Goal: Task Accomplishment & Management: Manage account settings

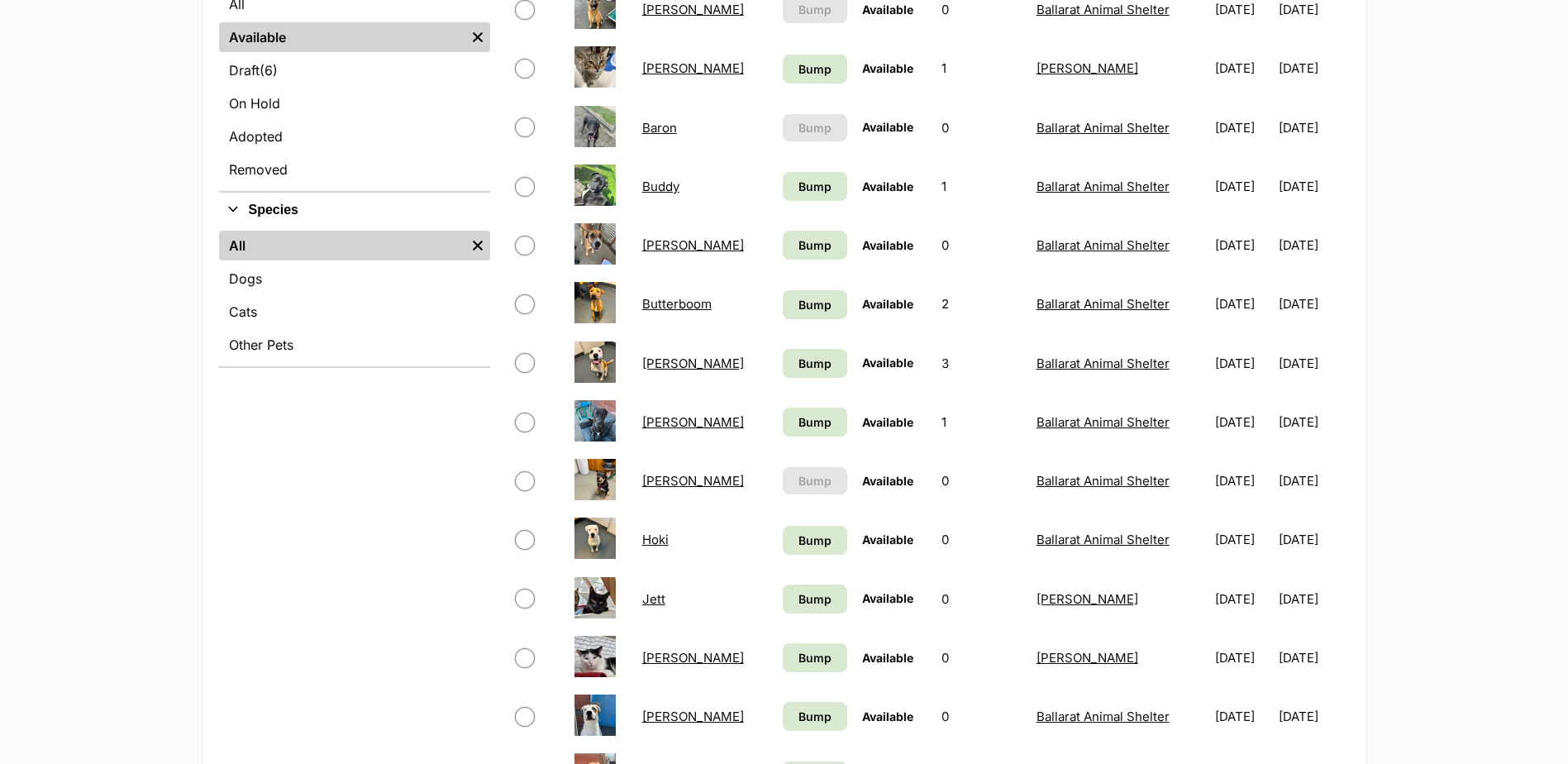
scroll to position [248, 0]
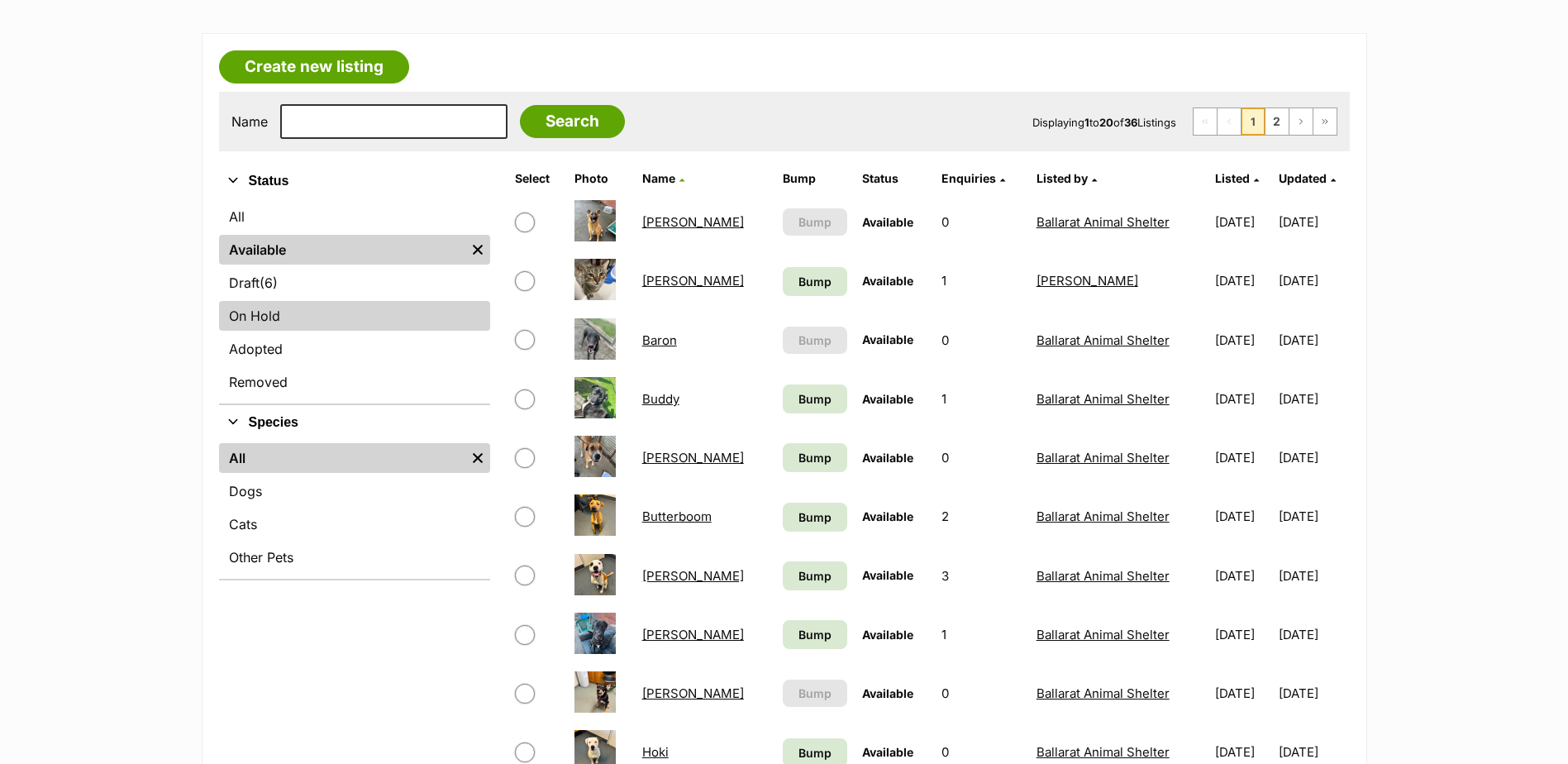
click at [253, 311] on link "On Hold" at bounding box center [354, 315] width 271 height 30
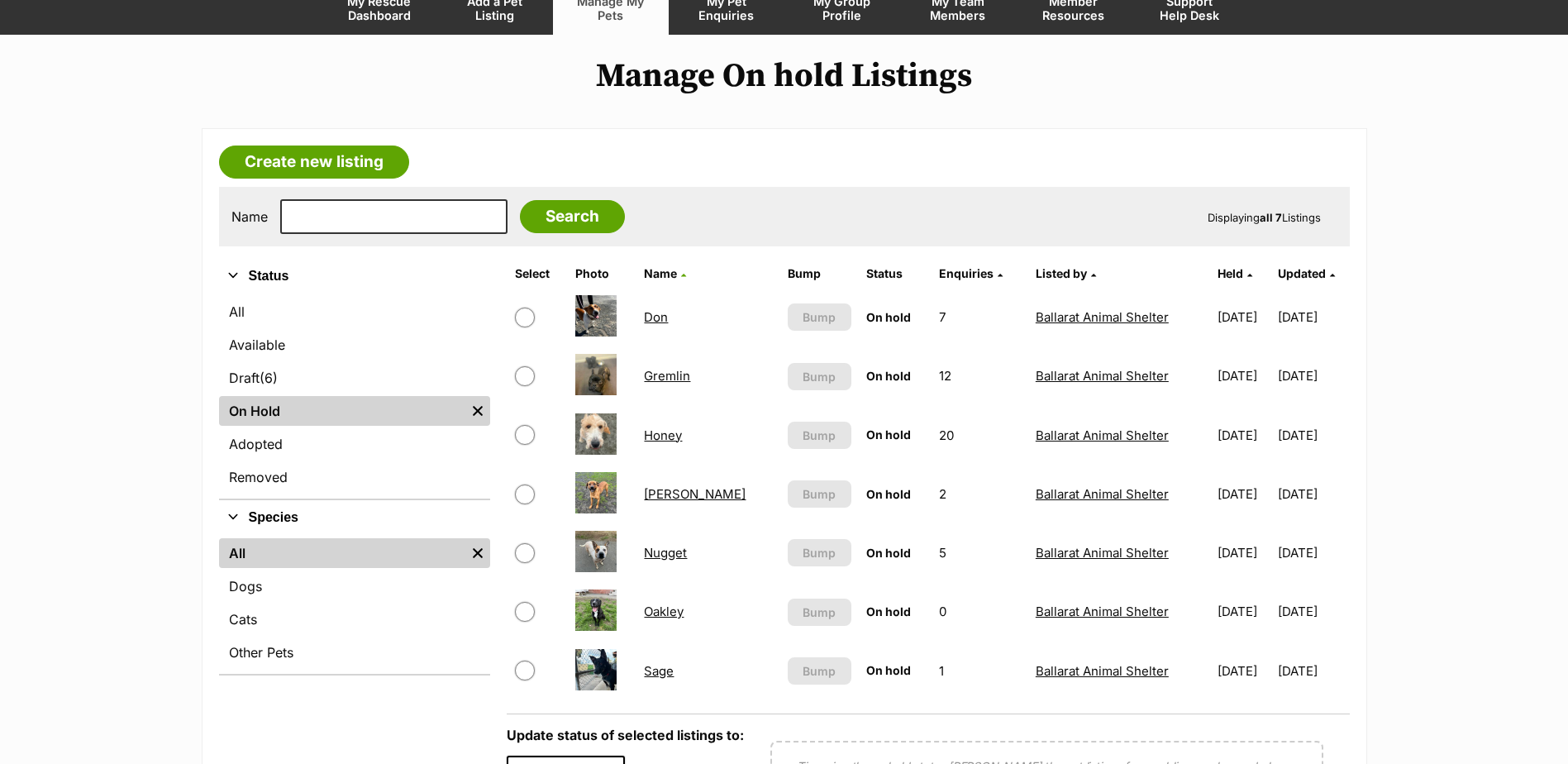
scroll to position [166, 0]
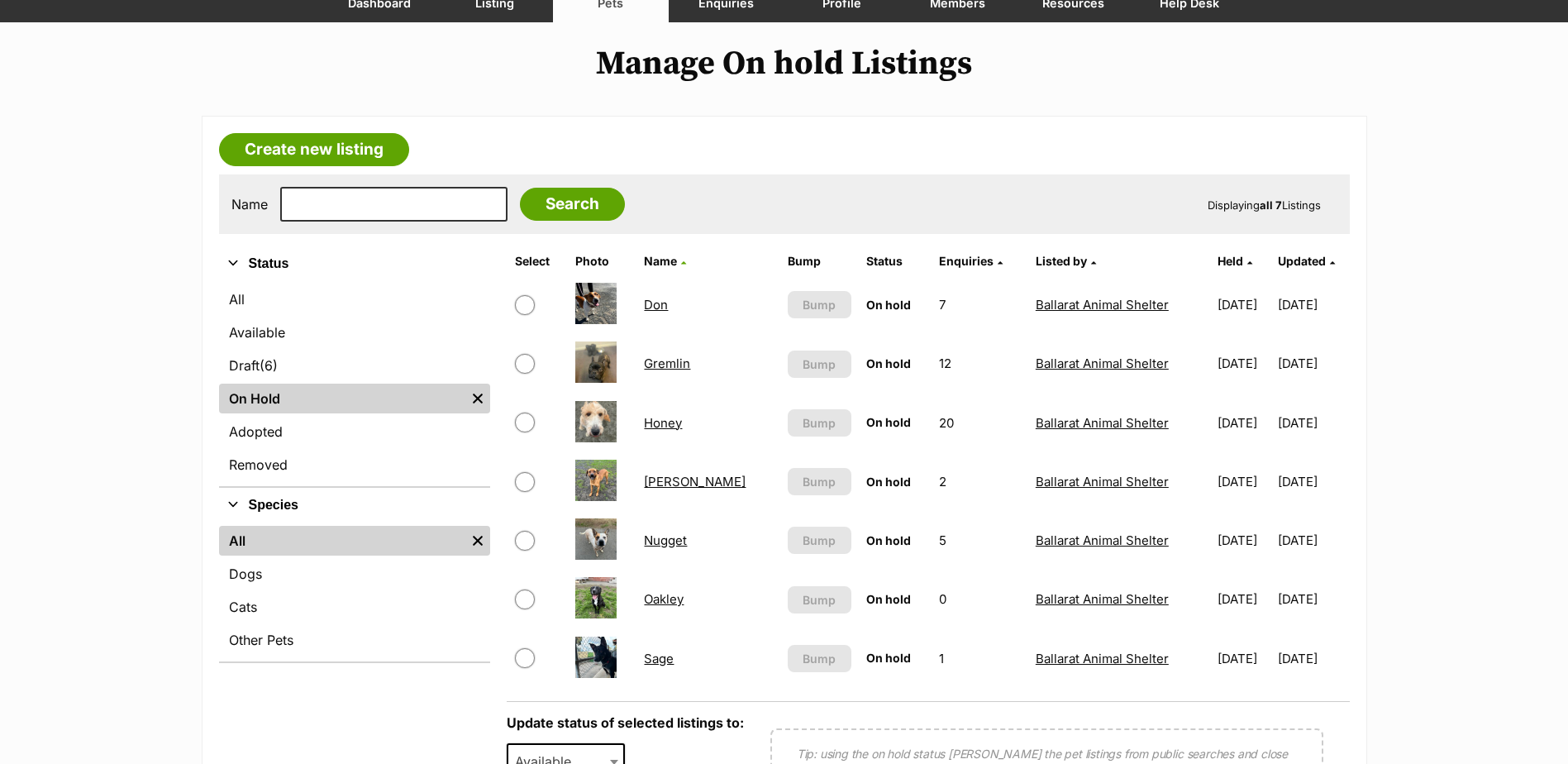
click at [670, 363] on link "Gremlin" at bounding box center [667, 363] width 46 height 16
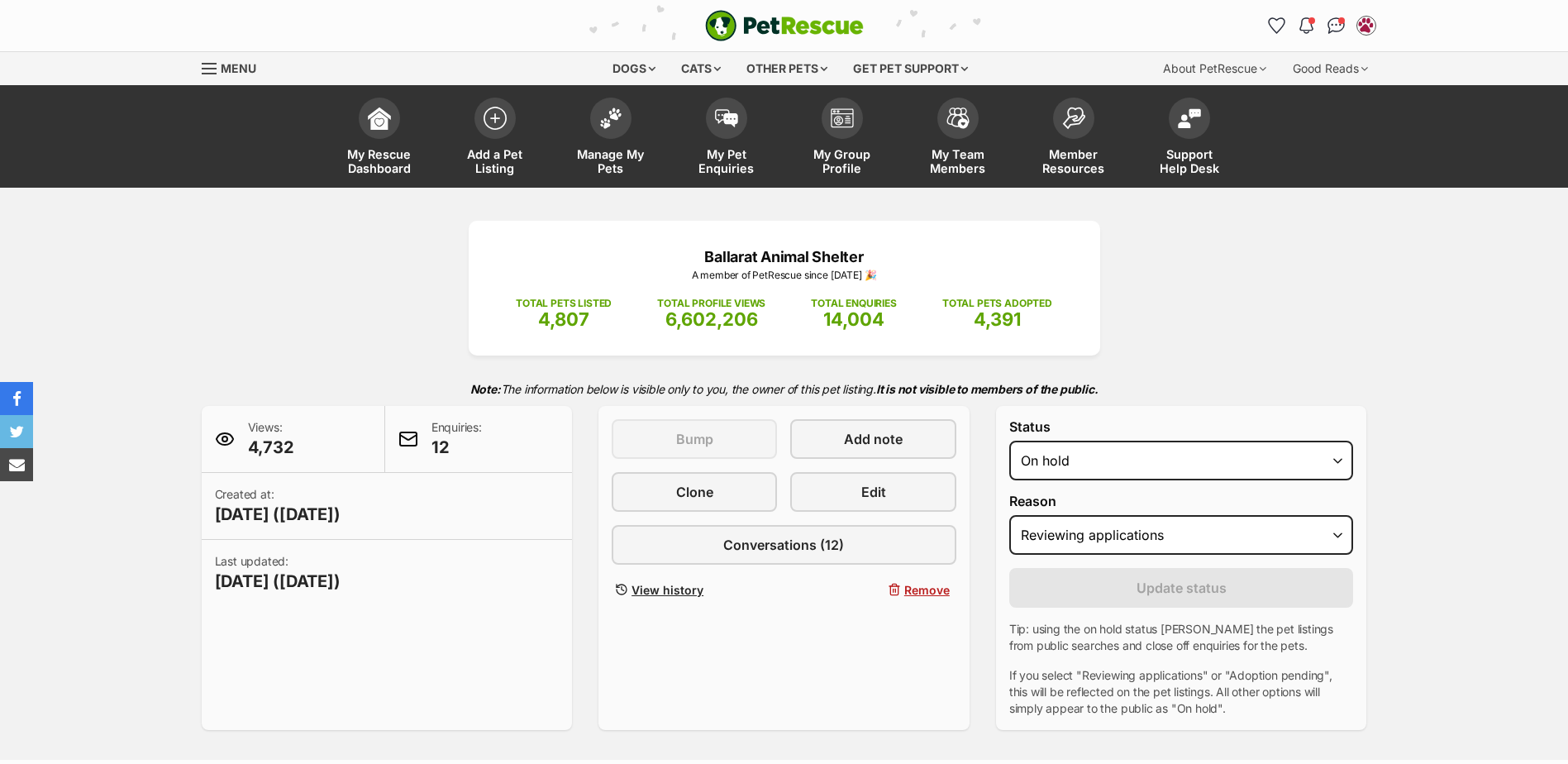
select select "reviewing_applications"
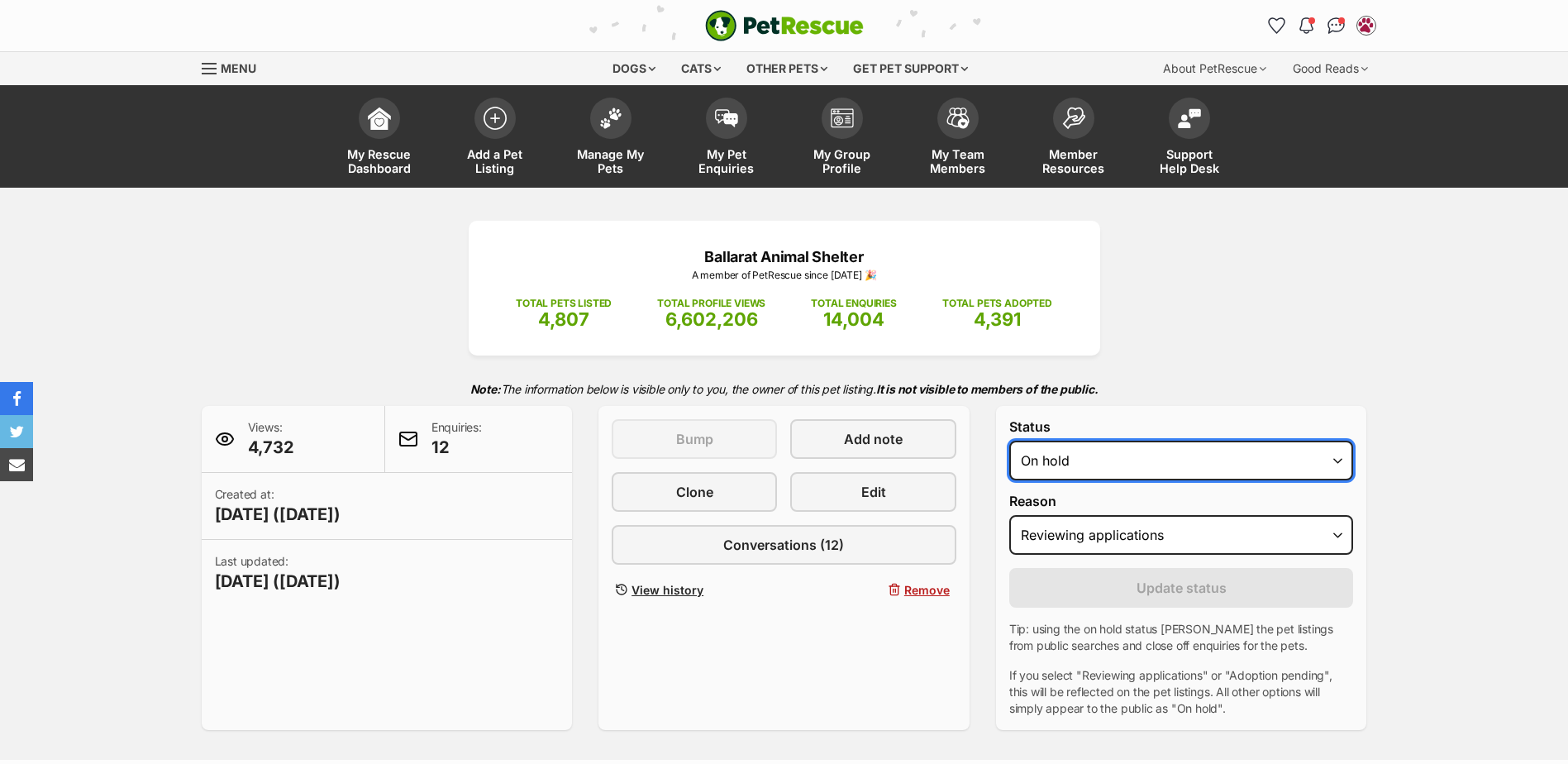
click at [1105, 457] on select "Draft - not available as listing has enquires Available On hold Adopted" at bounding box center [1182, 460] width 345 height 40
select select "rehomed"
click at [1010, 440] on select "Draft - not available as listing has enquires Available On hold Adopted" at bounding box center [1182, 460] width 345 height 40
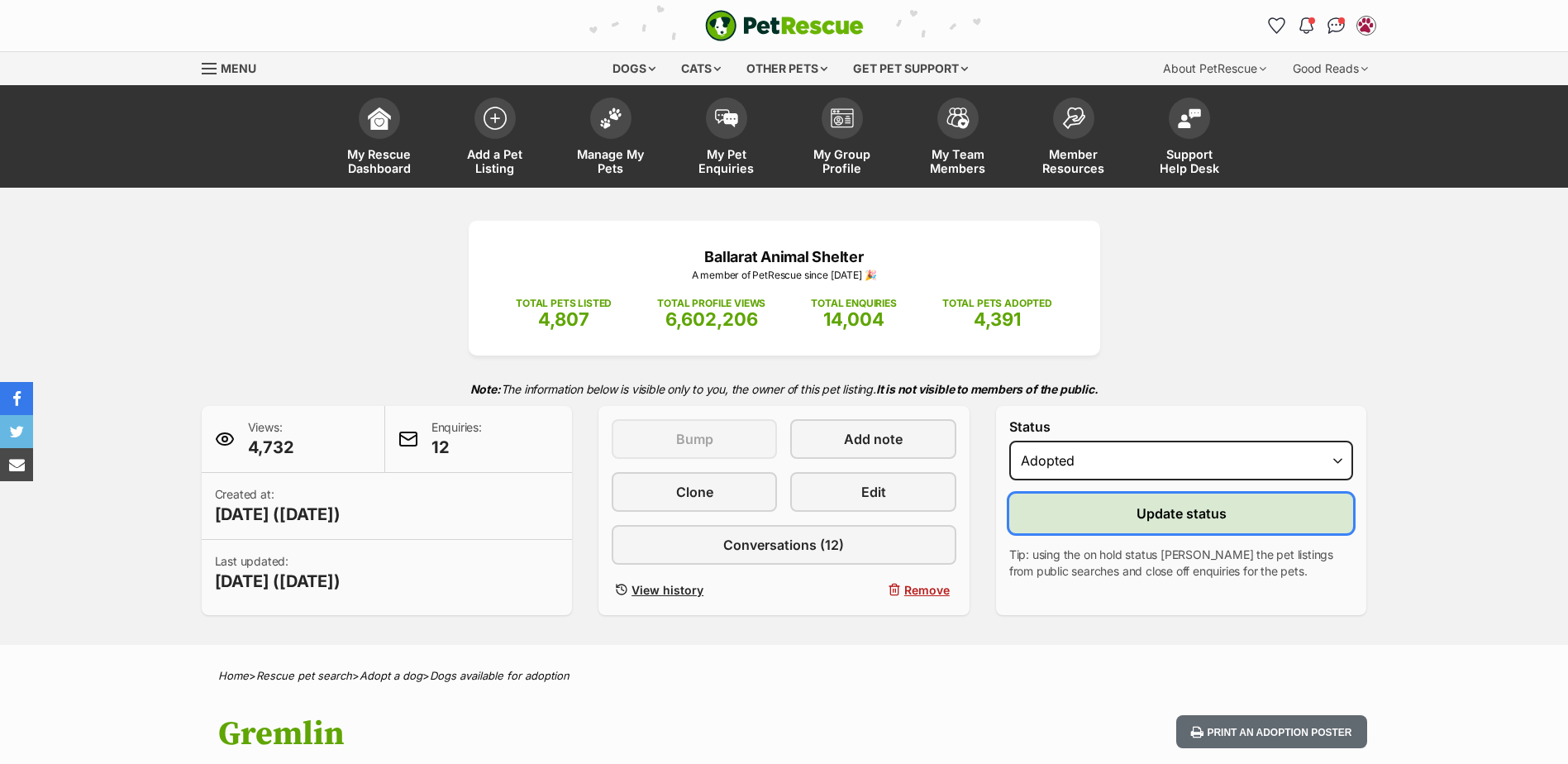
click at [1084, 510] on button "Update status" at bounding box center [1182, 513] width 345 height 40
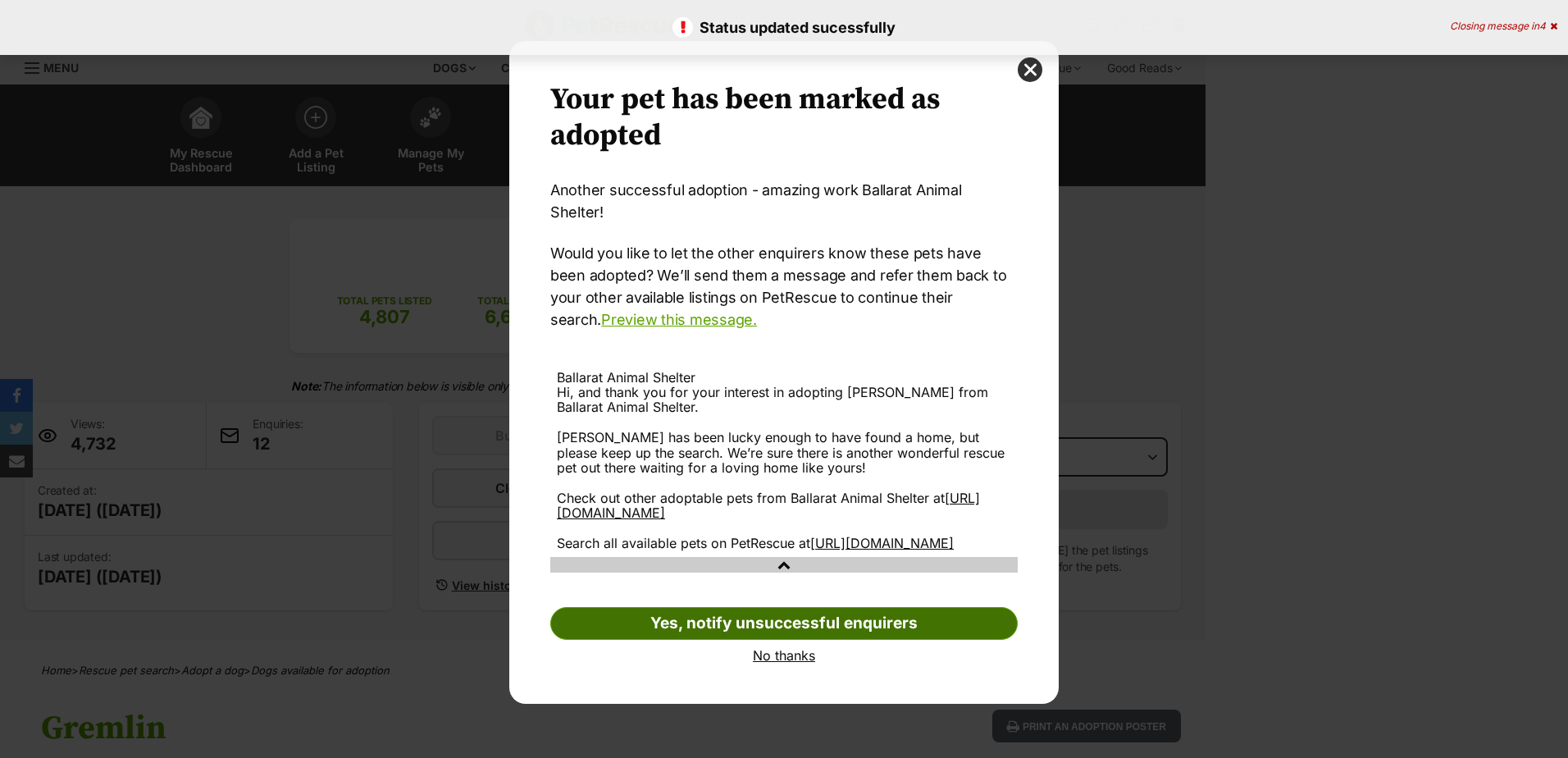
click at [785, 616] on link "Yes, notify unsuccessful enquirers" at bounding box center [784, 623] width 468 height 33
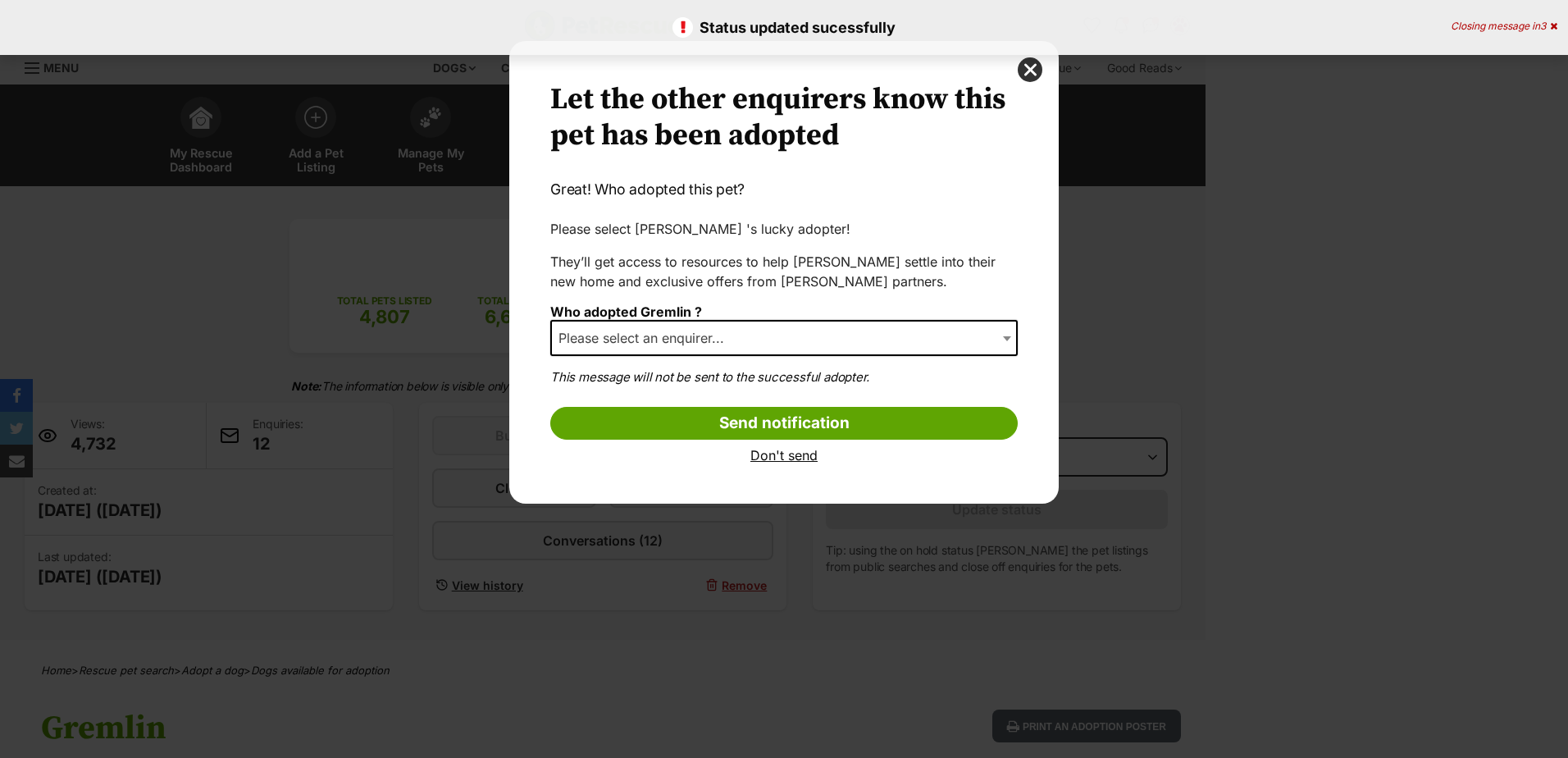
click at [740, 332] on span "Please select an enquirer..." at bounding box center [645, 337] width 189 height 23
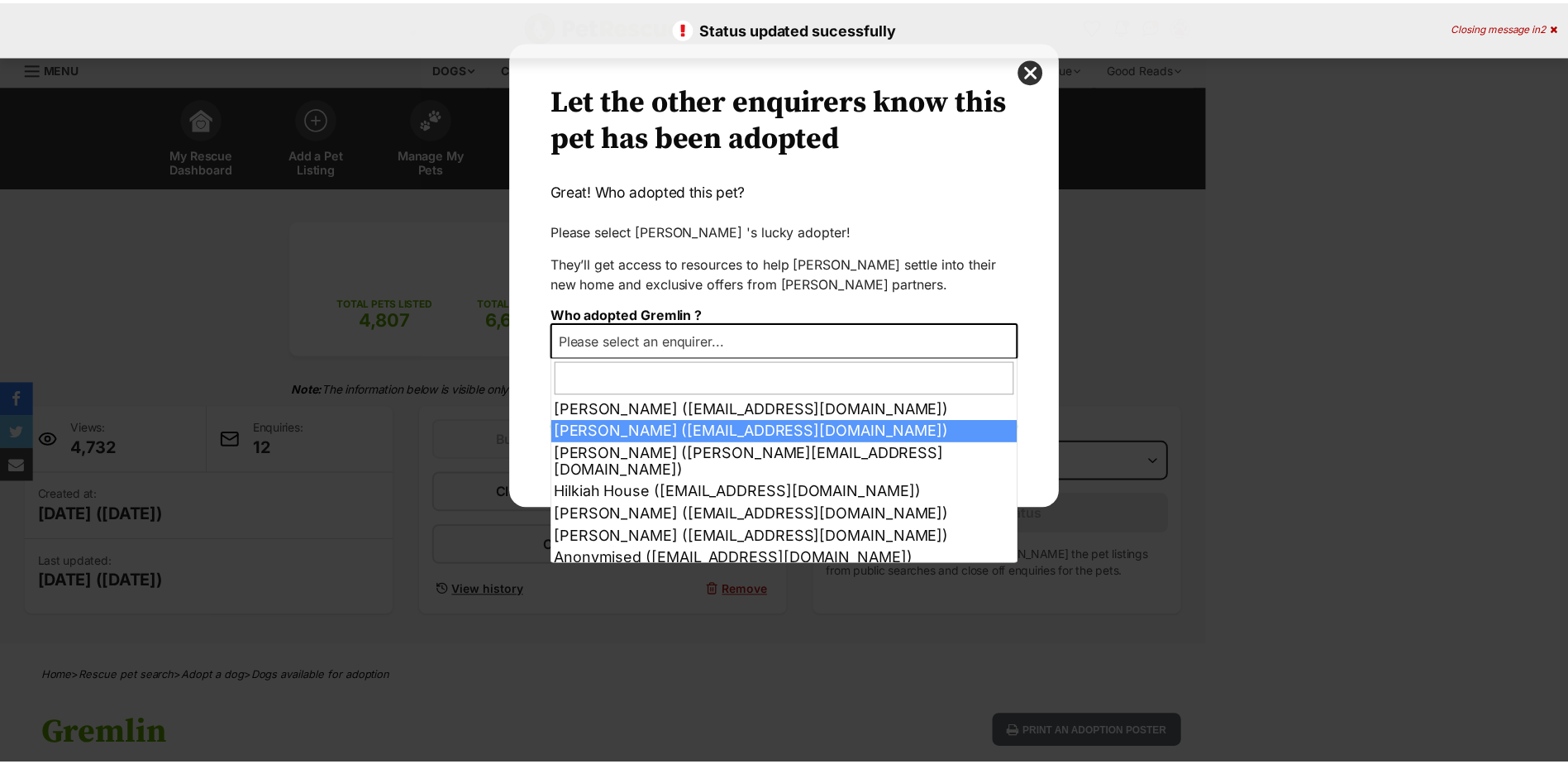
scroll to position [144, 0]
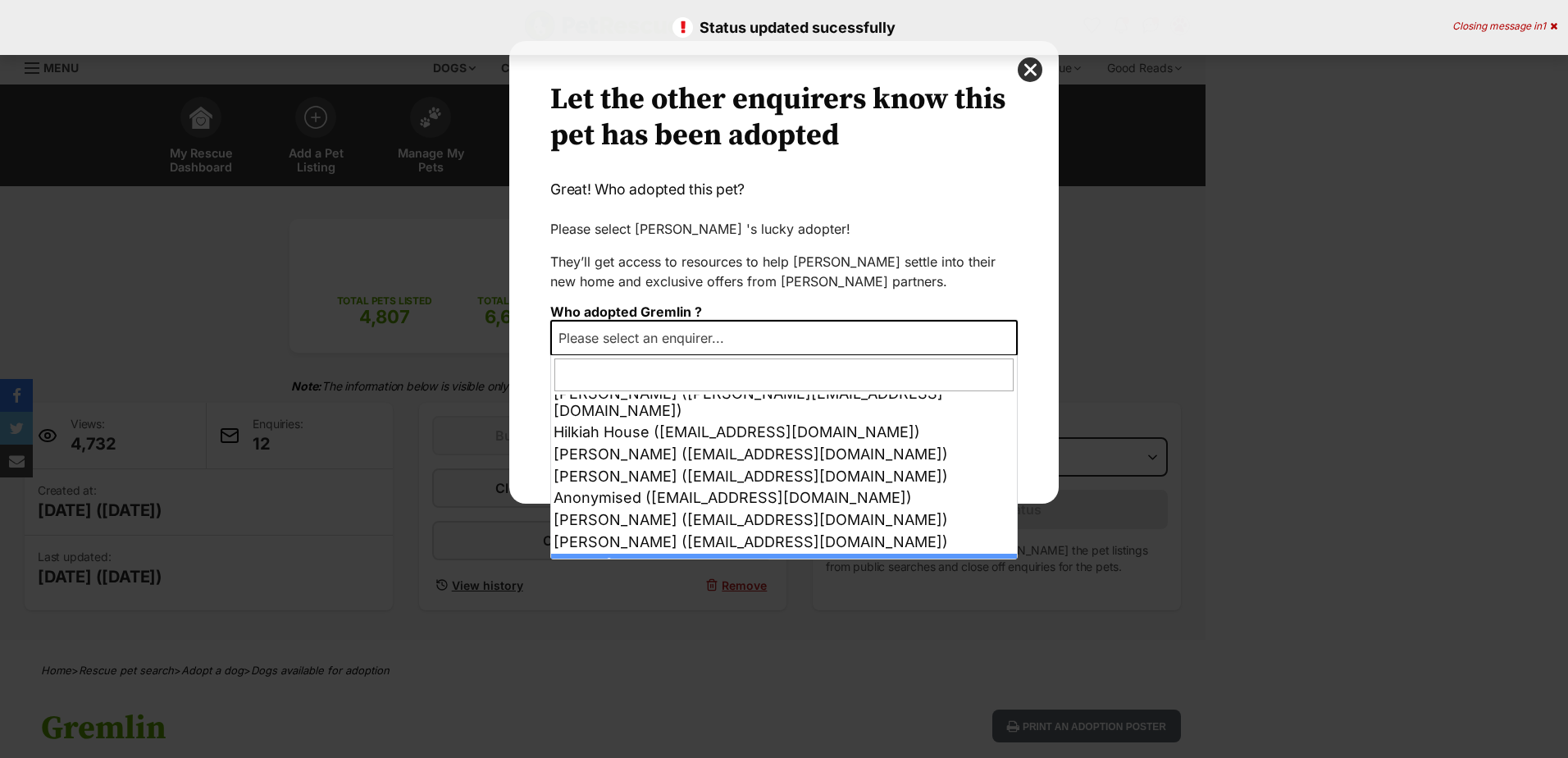
select select "other"
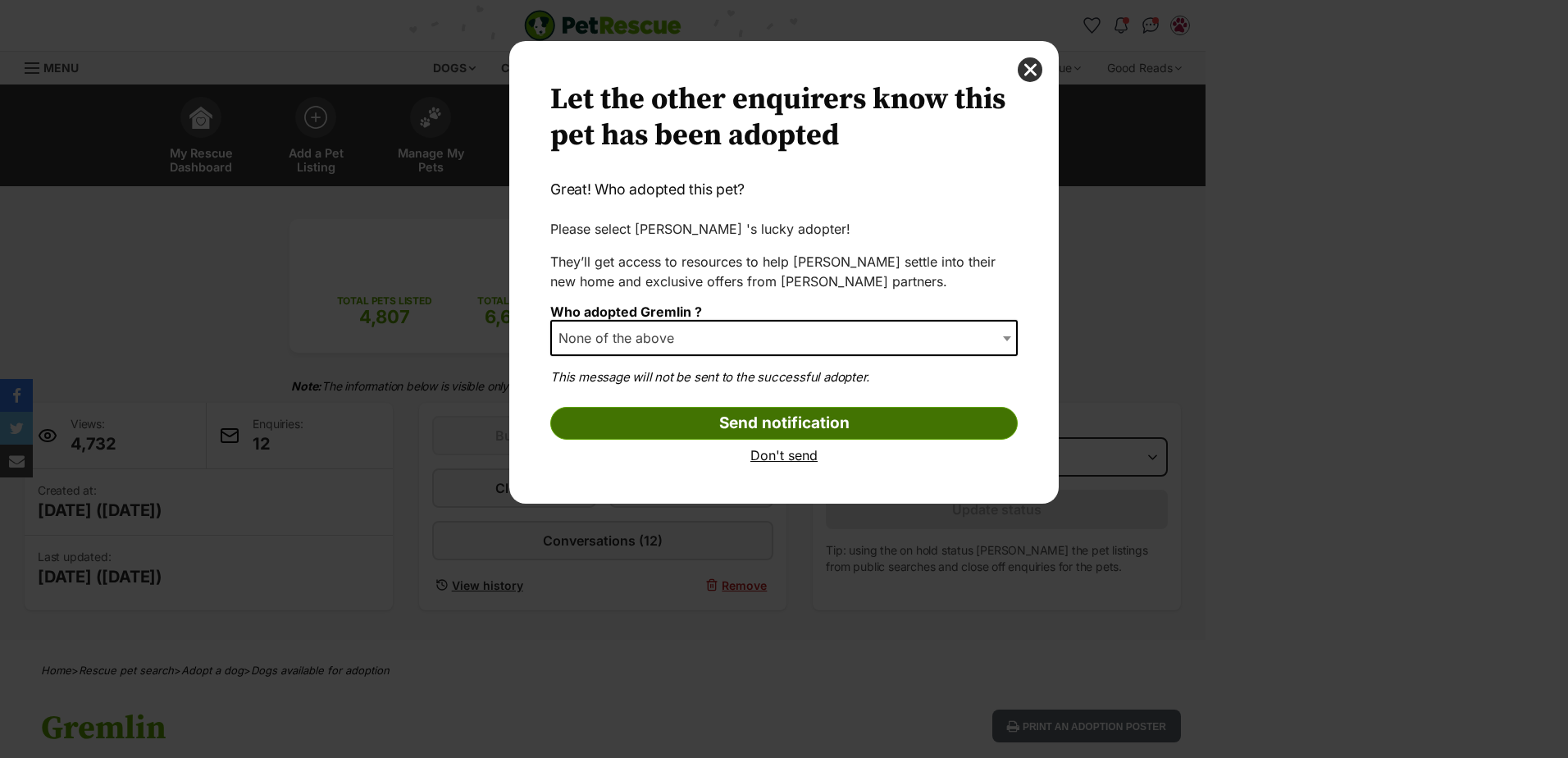
click at [744, 423] on input "Send notification" at bounding box center [784, 423] width 468 height 33
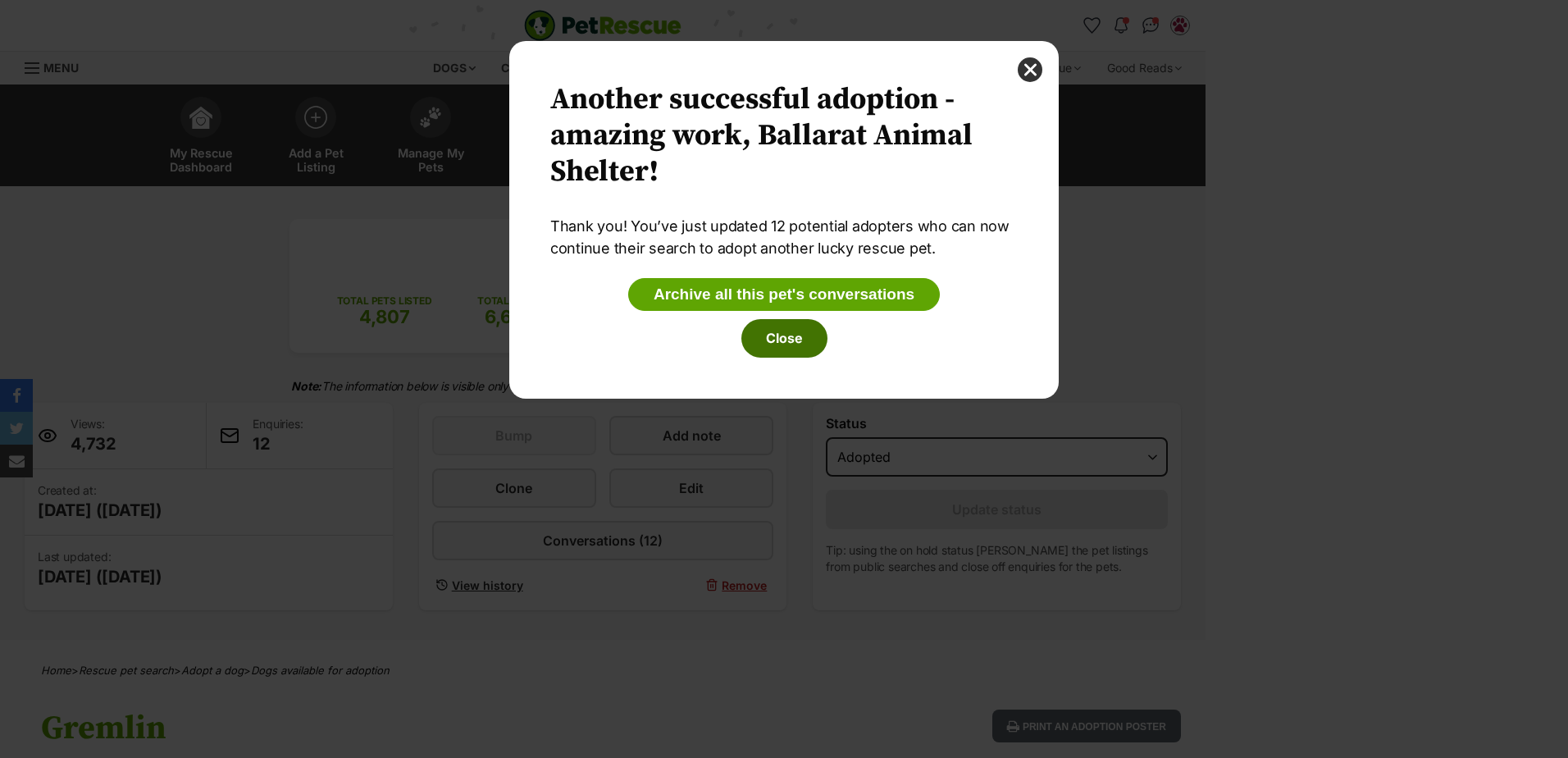
click at [789, 344] on button "Close" at bounding box center [784, 338] width 86 height 38
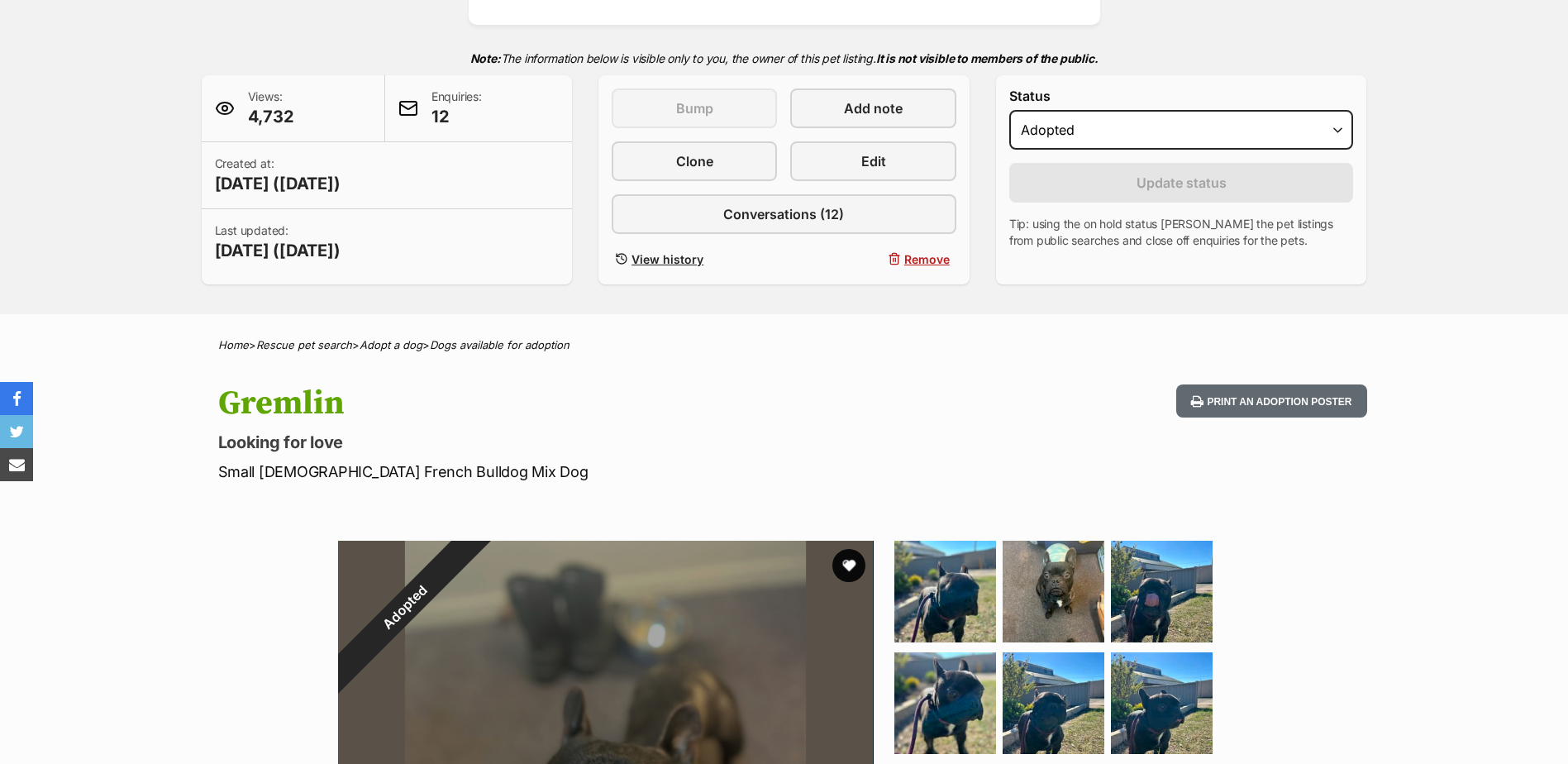
scroll to position [0, 0]
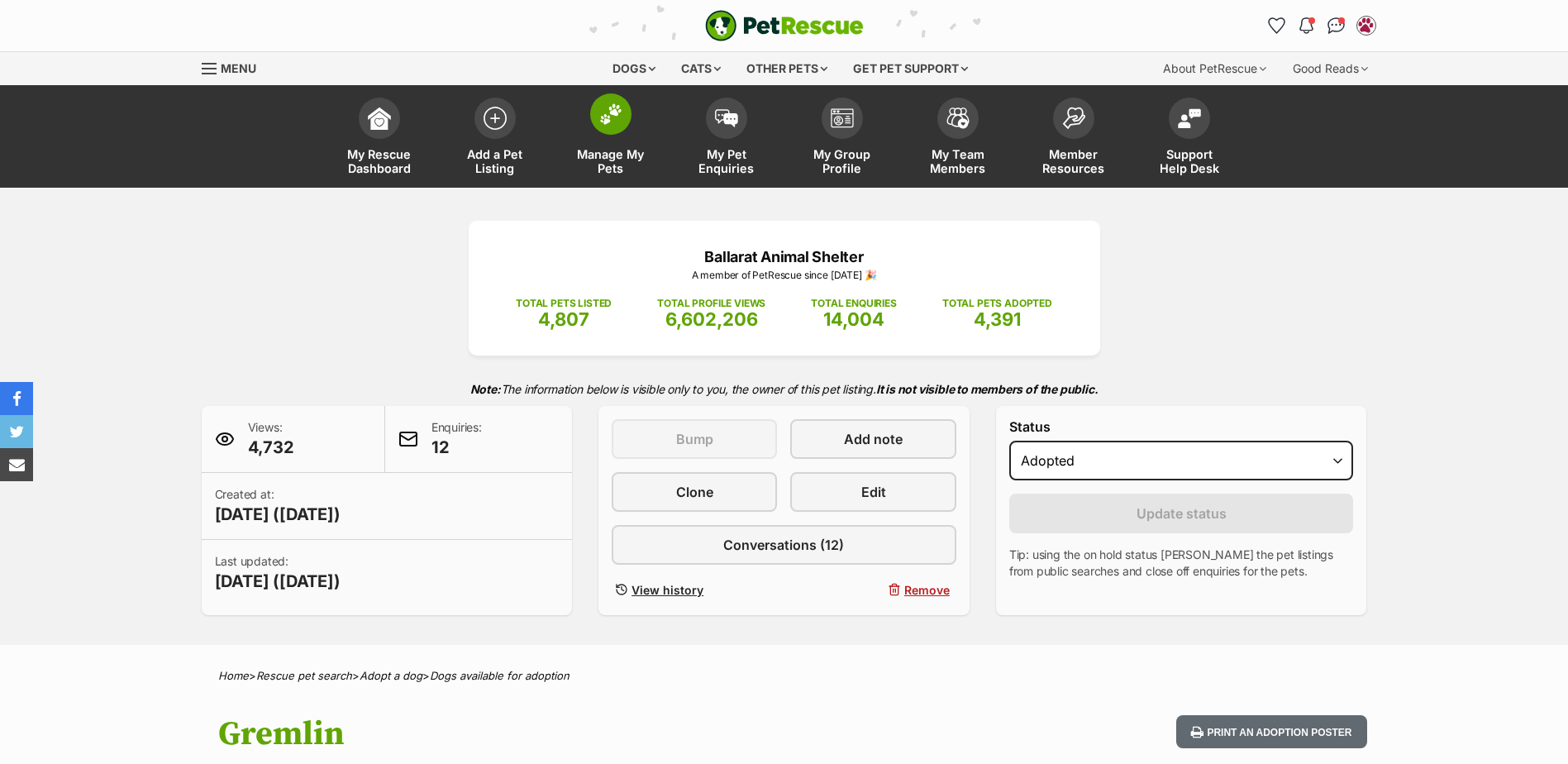
click at [627, 104] on span at bounding box center [611, 114] width 41 height 41
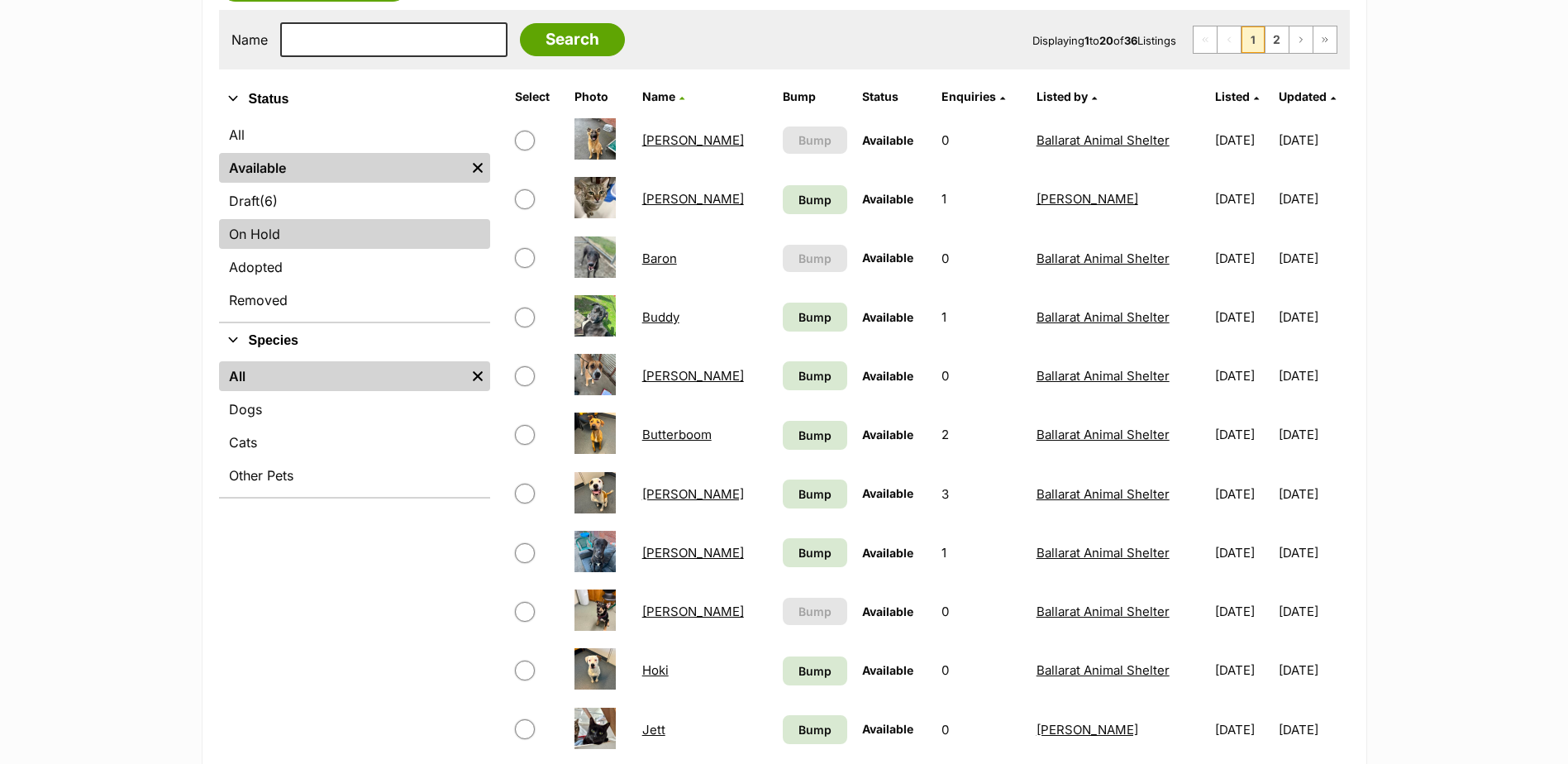
scroll to position [330, 0]
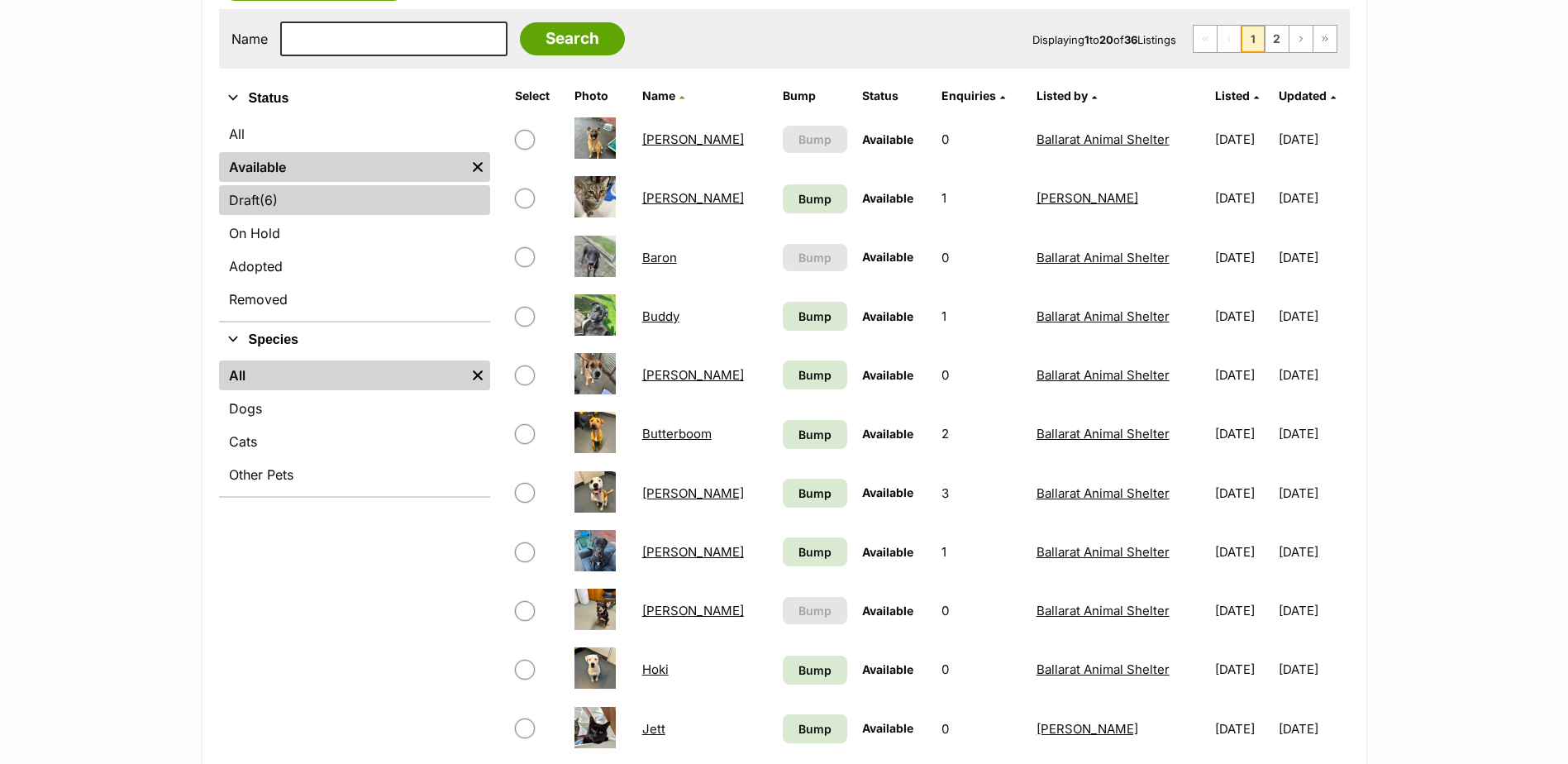
click at [276, 199] on span "(6)" at bounding box center [269, 199] width 19 height 19
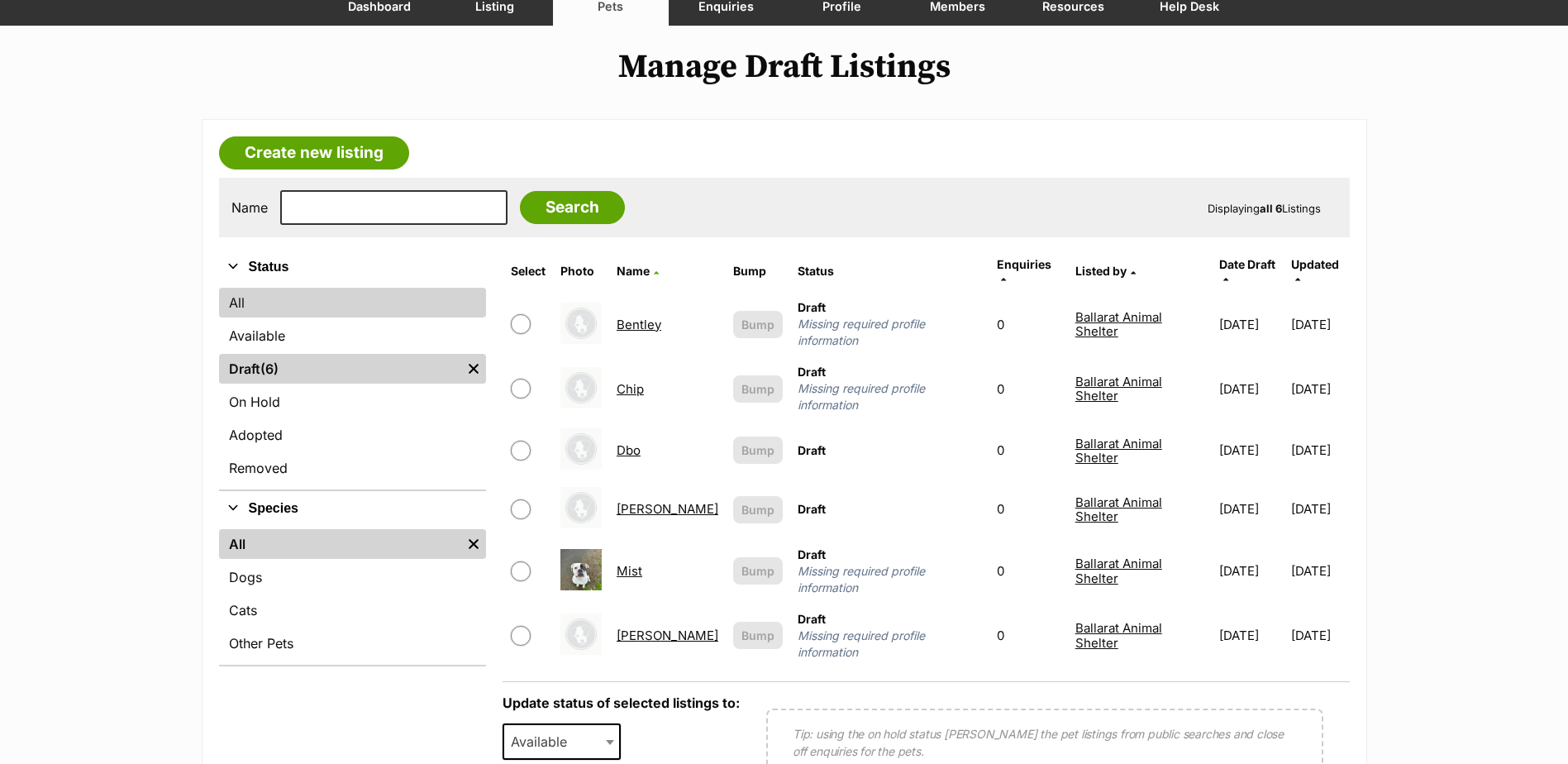
scroll to position [166, 0]
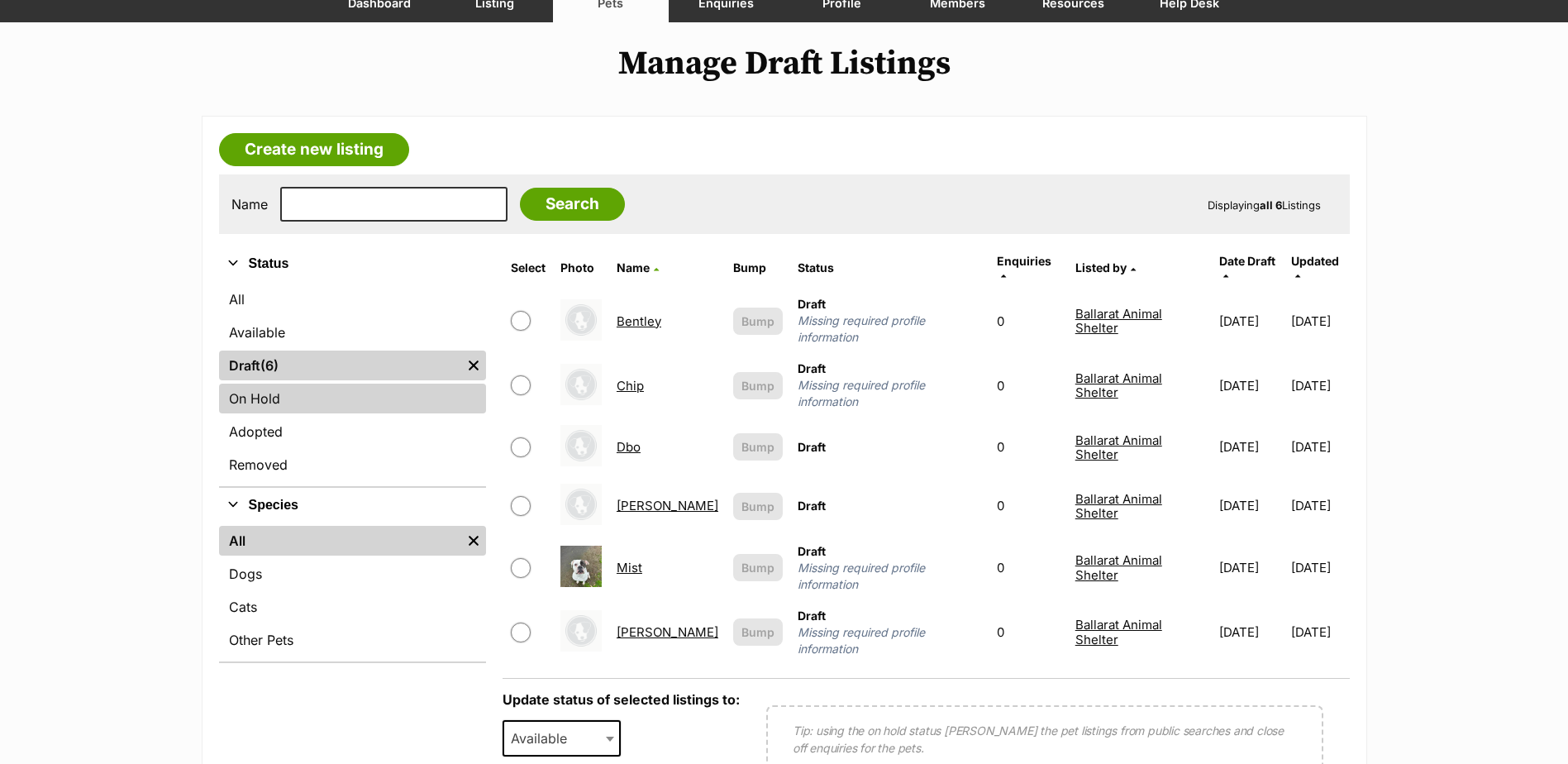
click at [248, 401] on link "On Hold" at bounding box center [352, 398] width 267 height 30
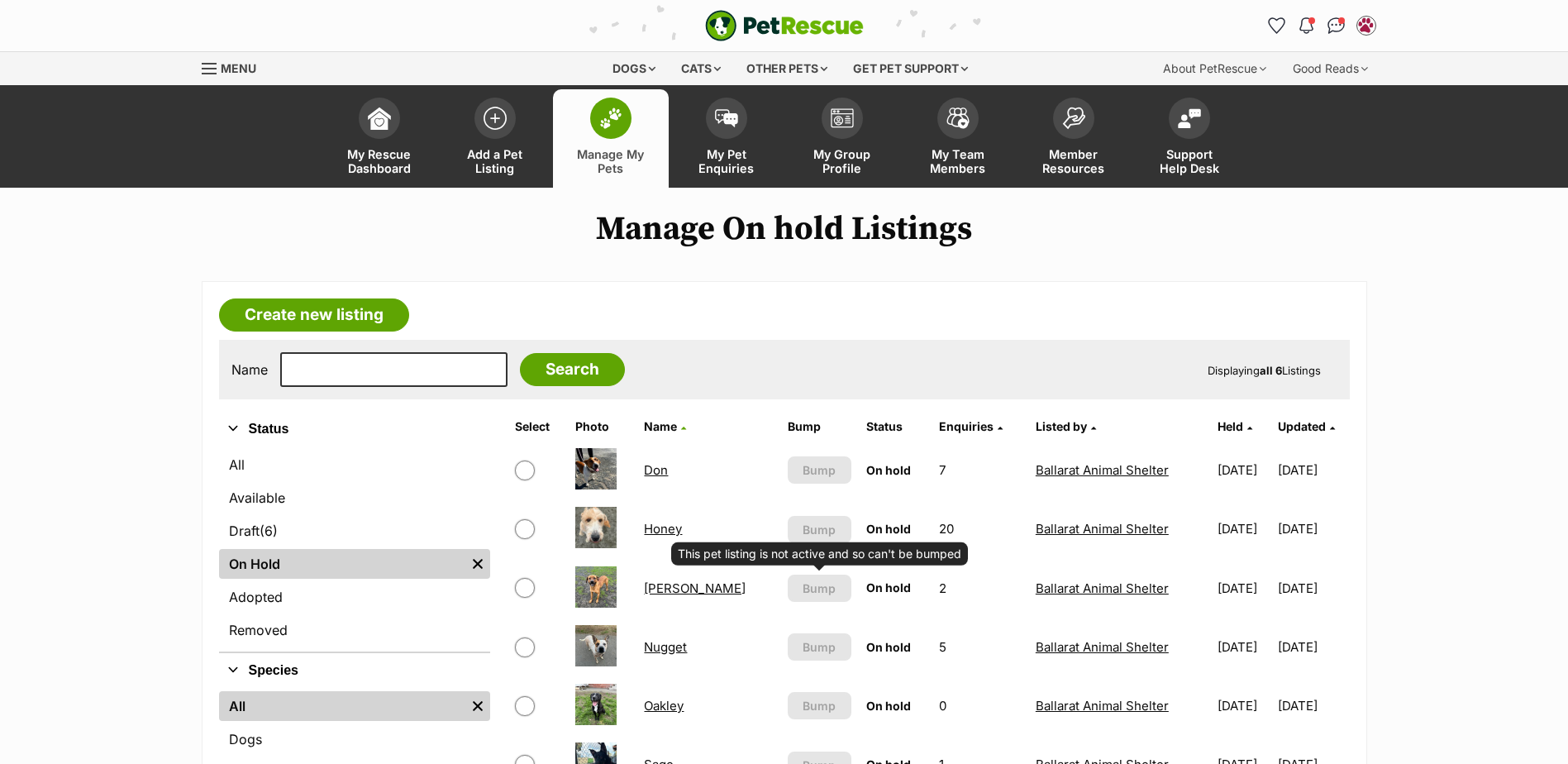
scroll to position [83, 0]
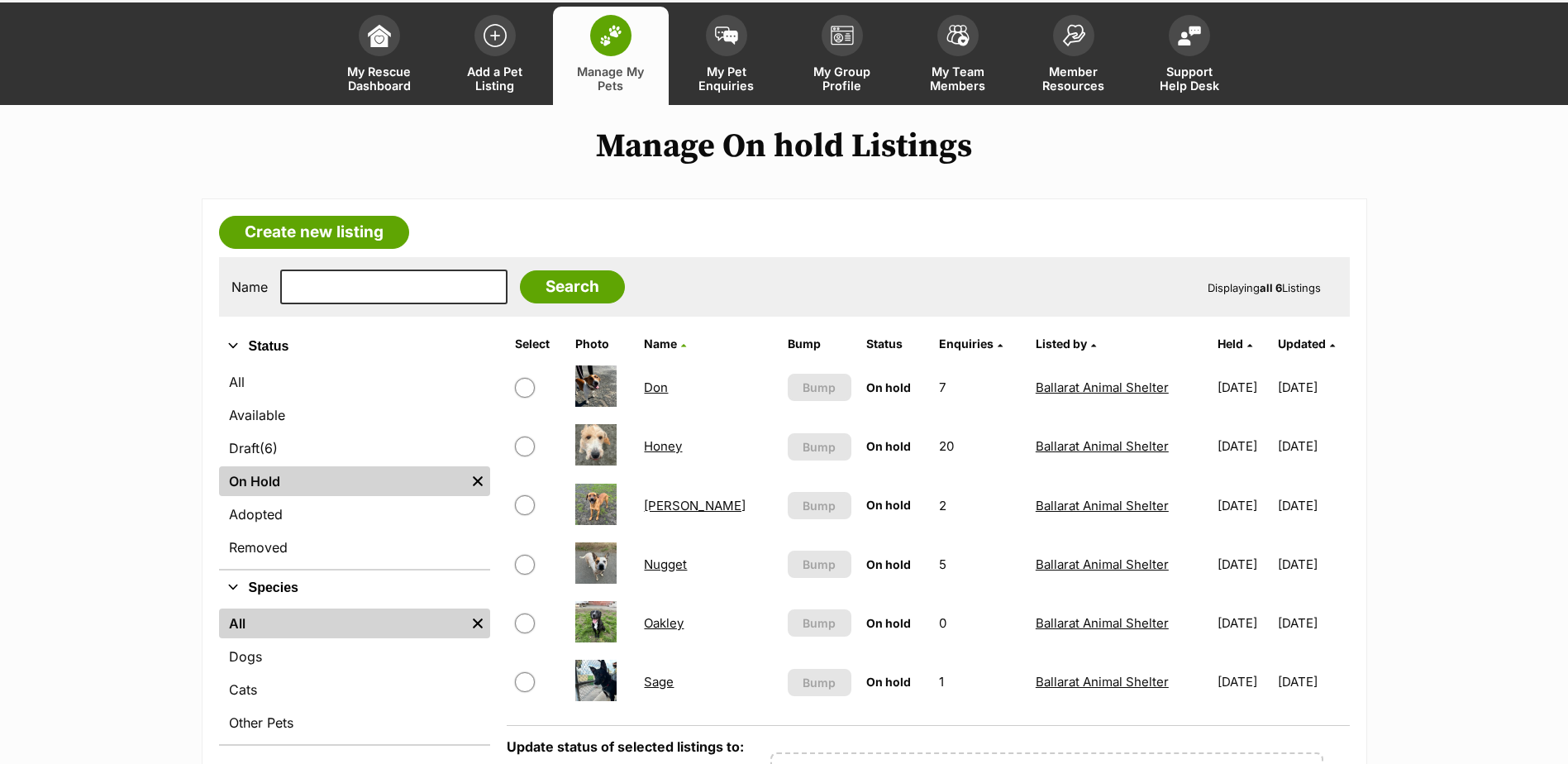
click at [662, 567] on link "Nugget" at bounding box center [665, 564] width 43 height 16
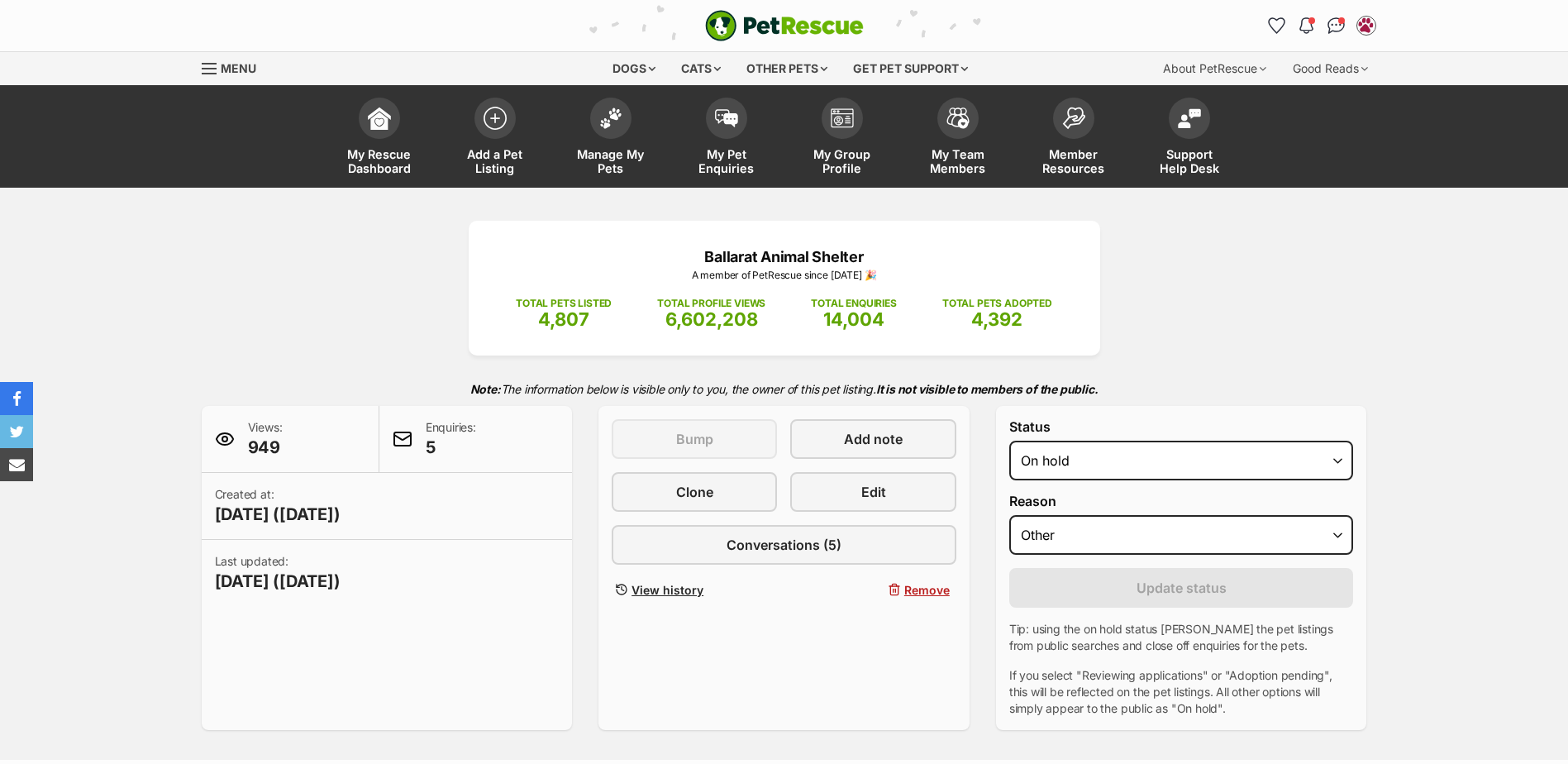
select select "other"
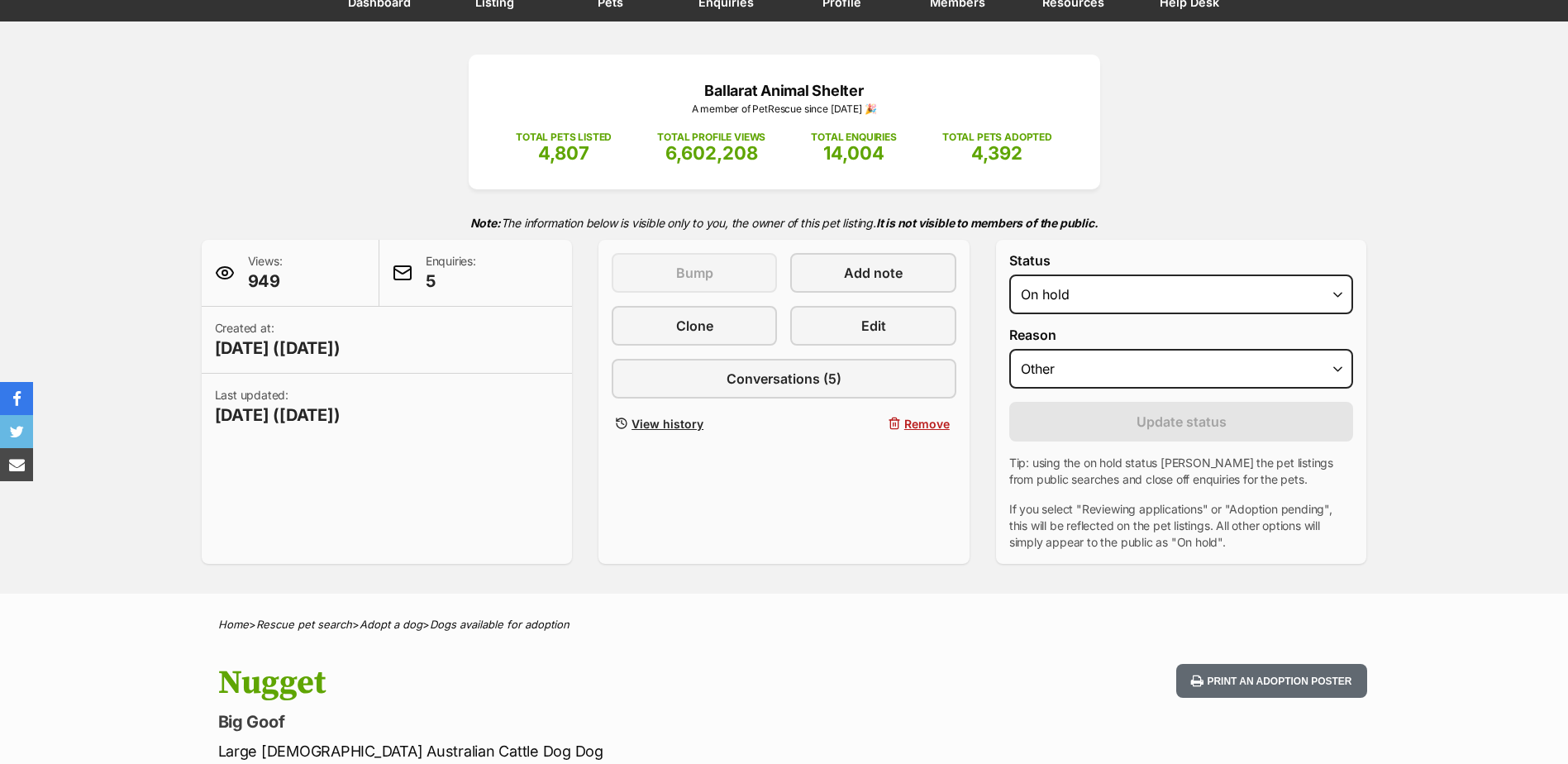
scroll to position [166, 0]
click at [874, 328] on span "Edit" at bounding box center [874, 326] width 24 height 19
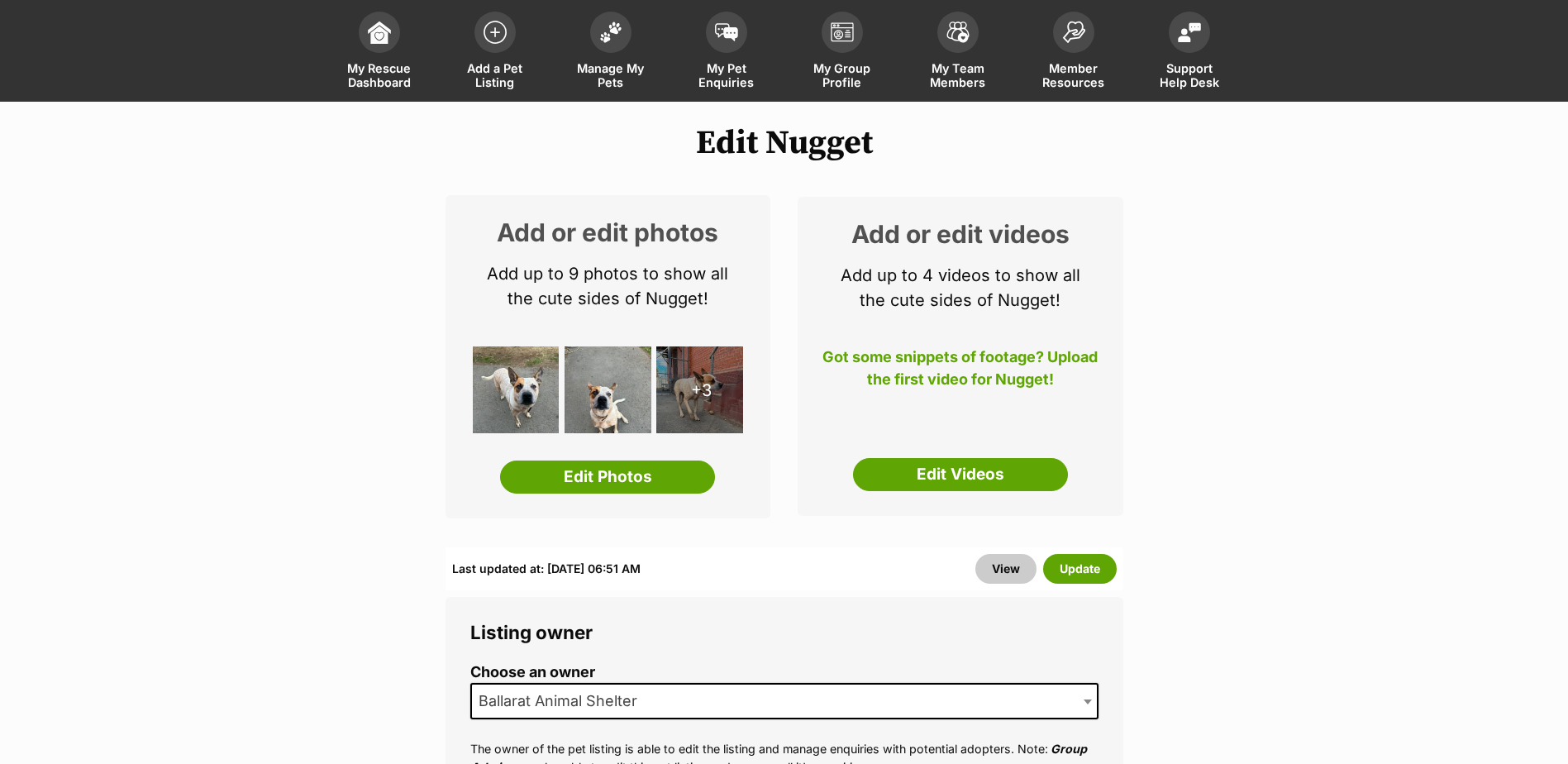
scroll to position [83, 0]
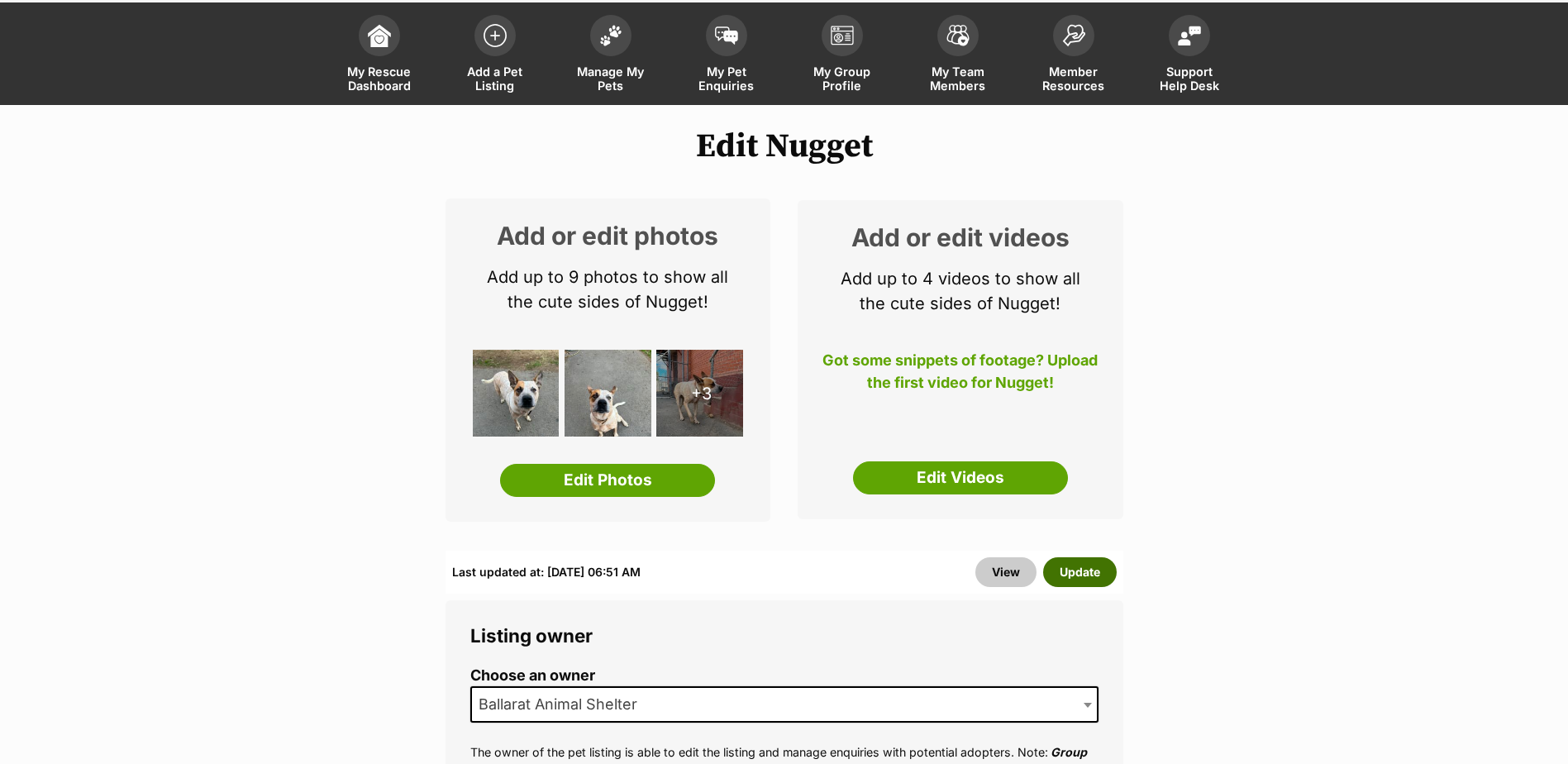
click at [1072, 565] on button "Update" at bounding box center [1080, 571] width 74 height 30
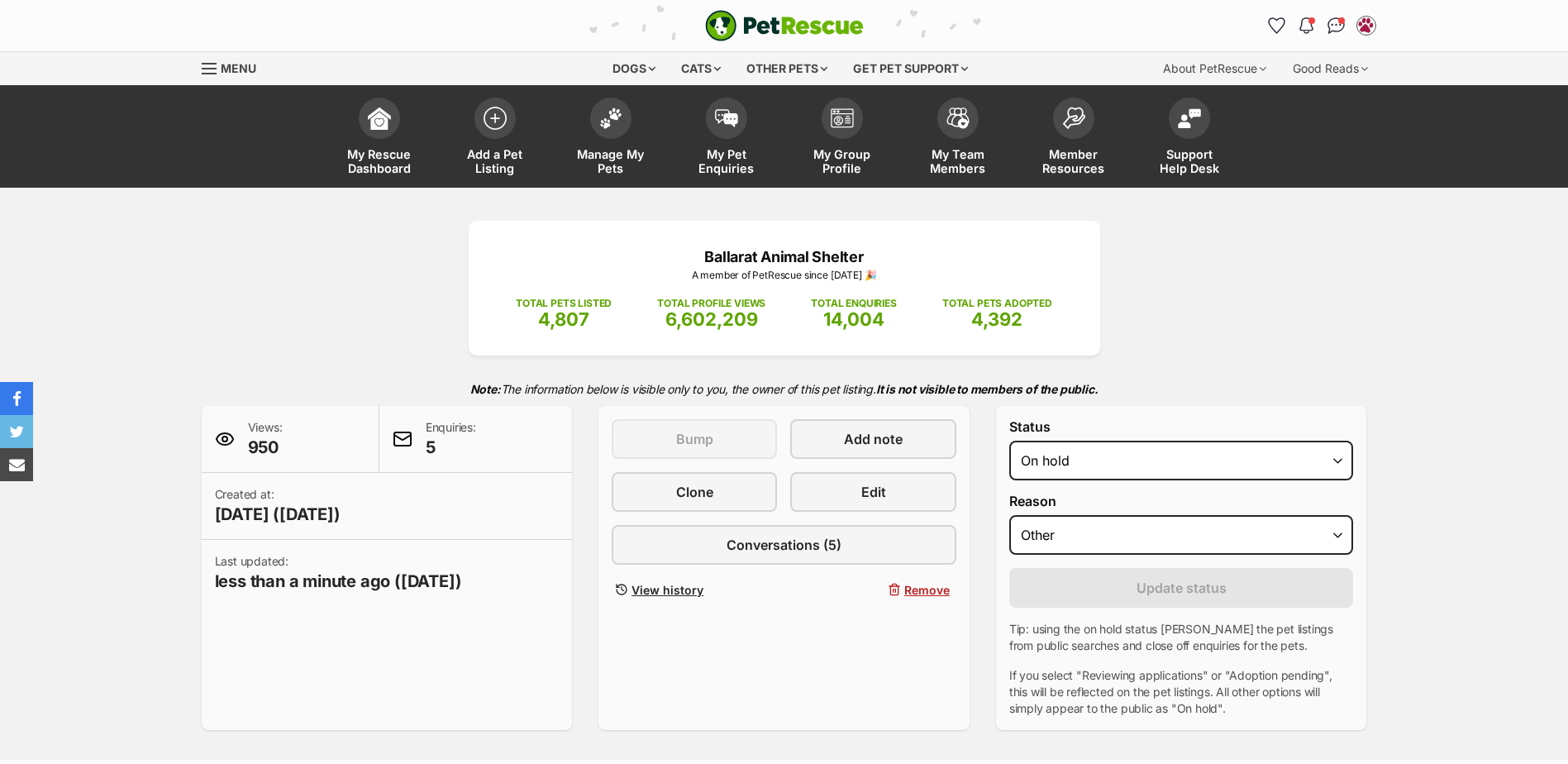
select select "other"
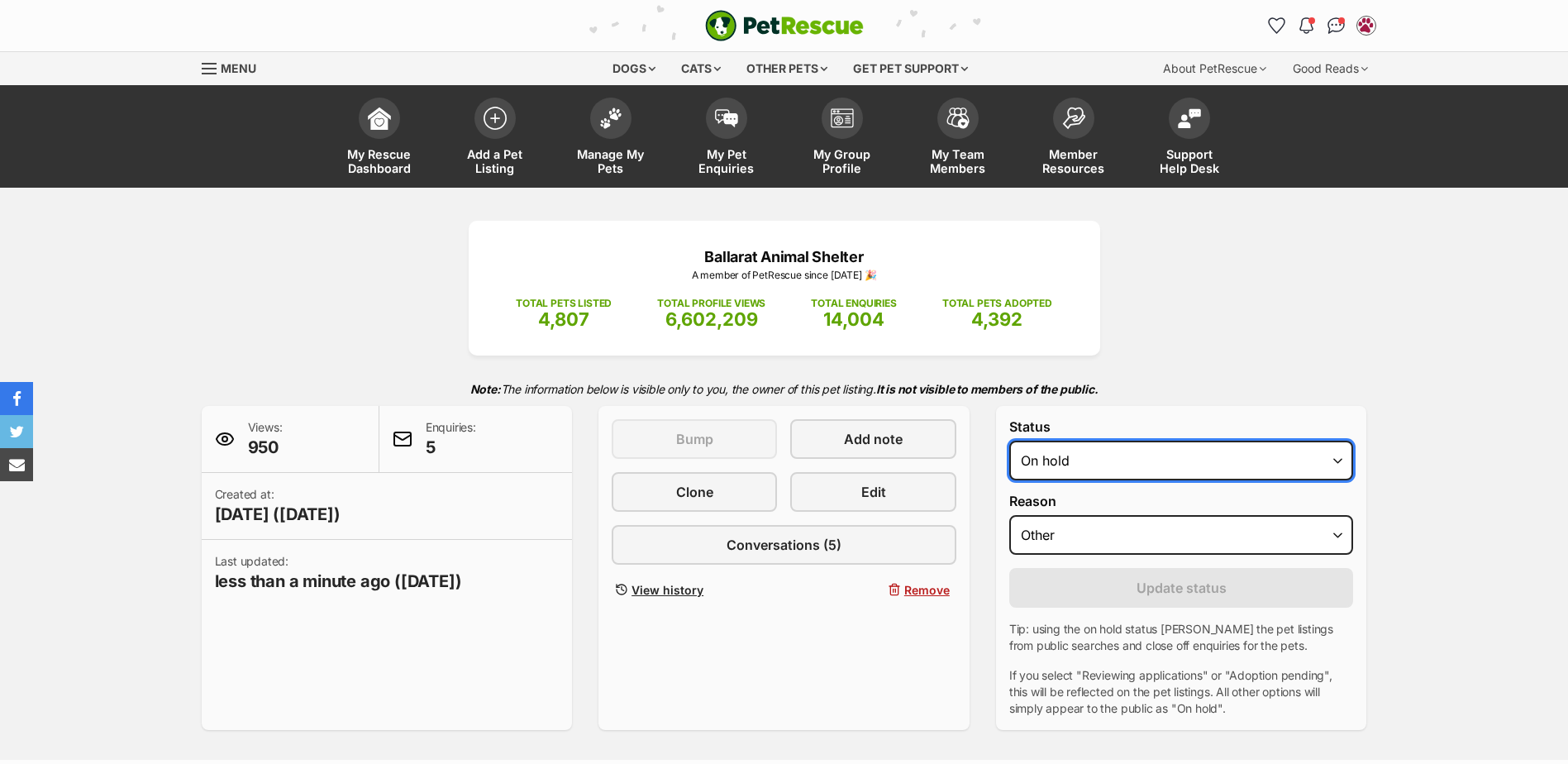
click at [1092, 458] on select "Draft - not available as listing has enquires Available On hold Adopted" at bounding box center [1182, 460] width 345 height 40
select select "active"
click at [1010, 440] on select "Draft - not available as listing has enquires Available On hold Adopted" at bounding box center [1182, 460] width 345 height 40
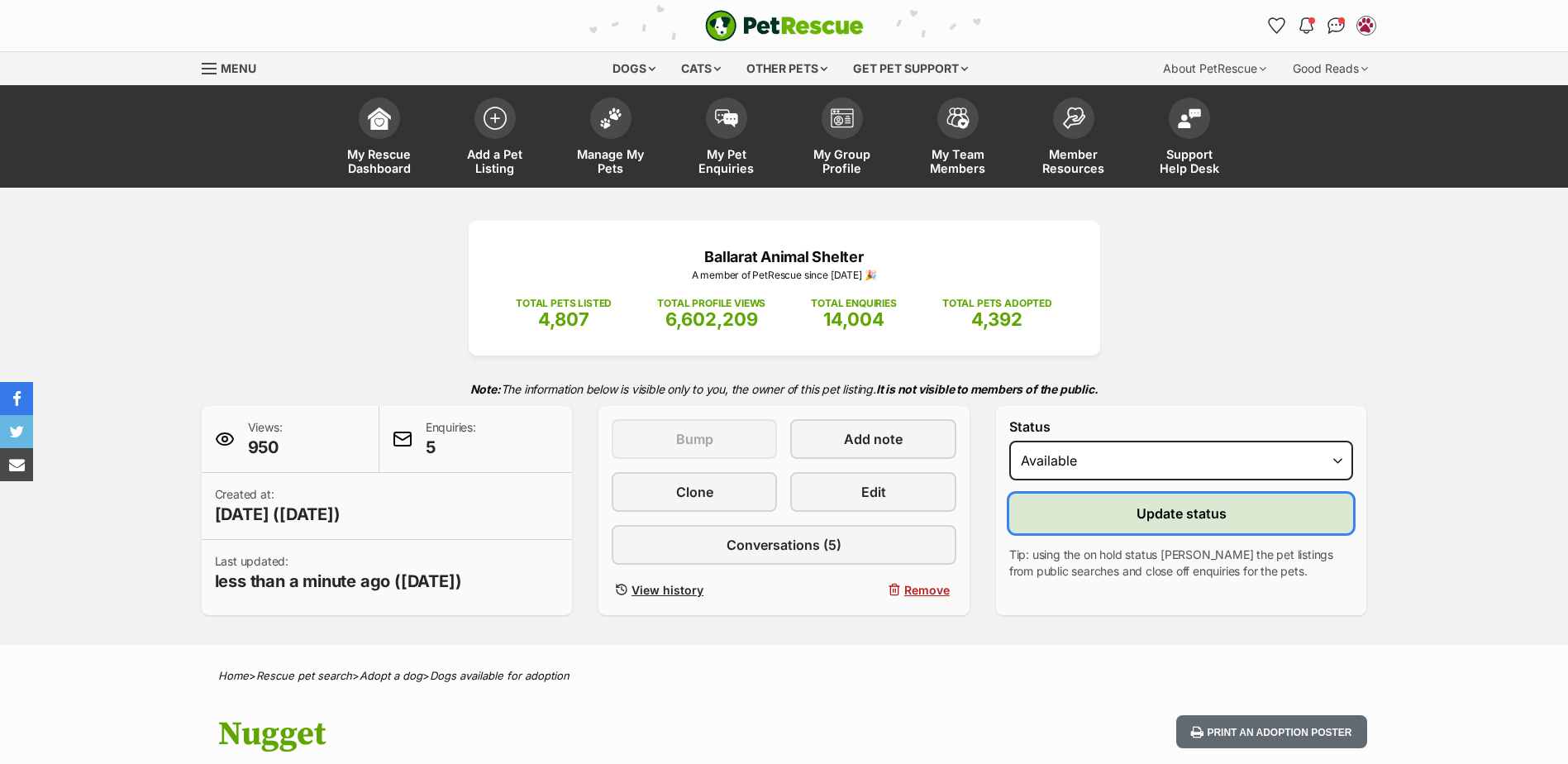
click at [1103, 524] on button "Update status" at bounding box center [1182, 513] width 345 height 40
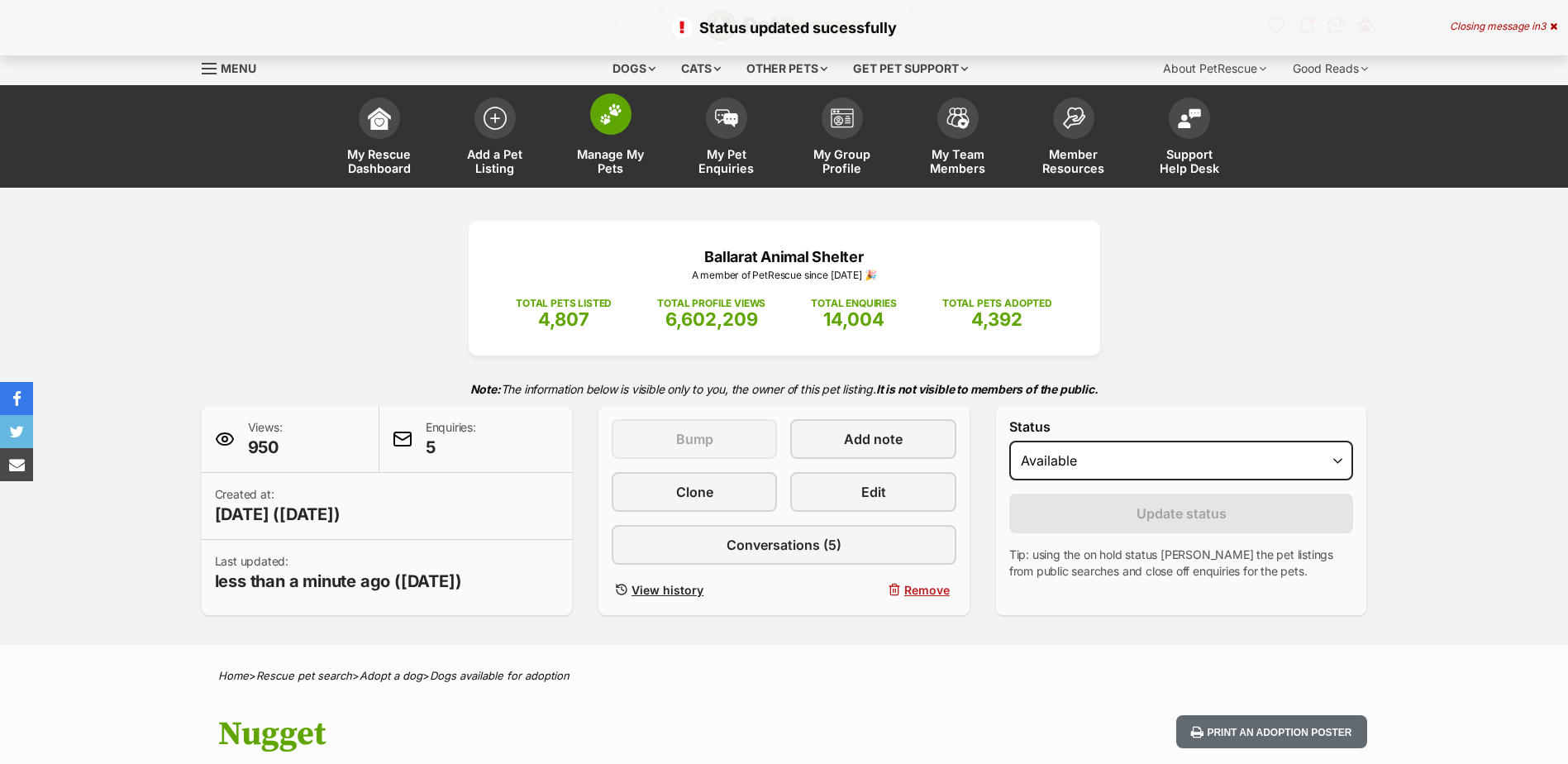
click at [616, 125] on span at bounding box center [611, 114] width 41 height 41
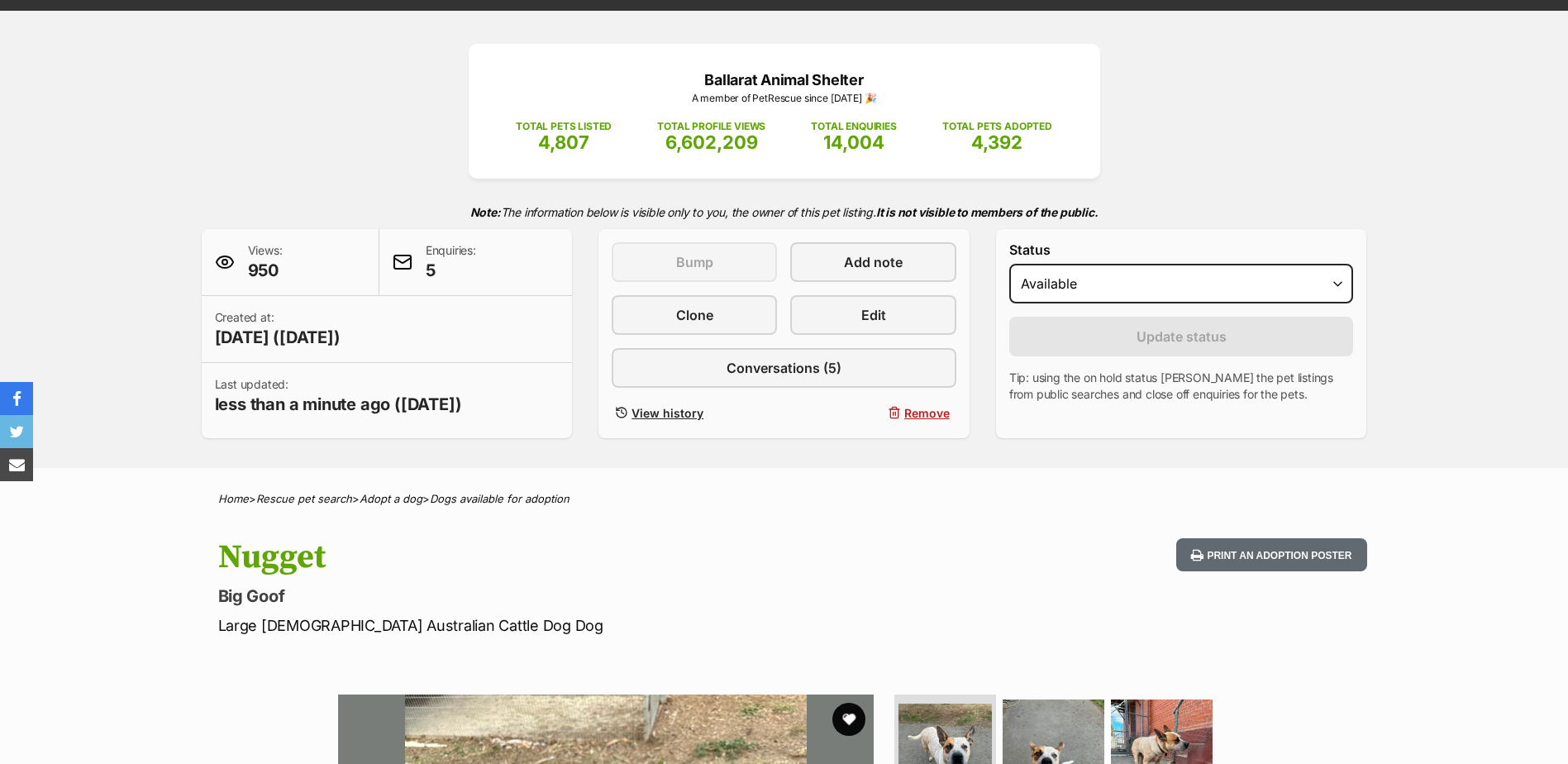
scroll to position [330, 0]
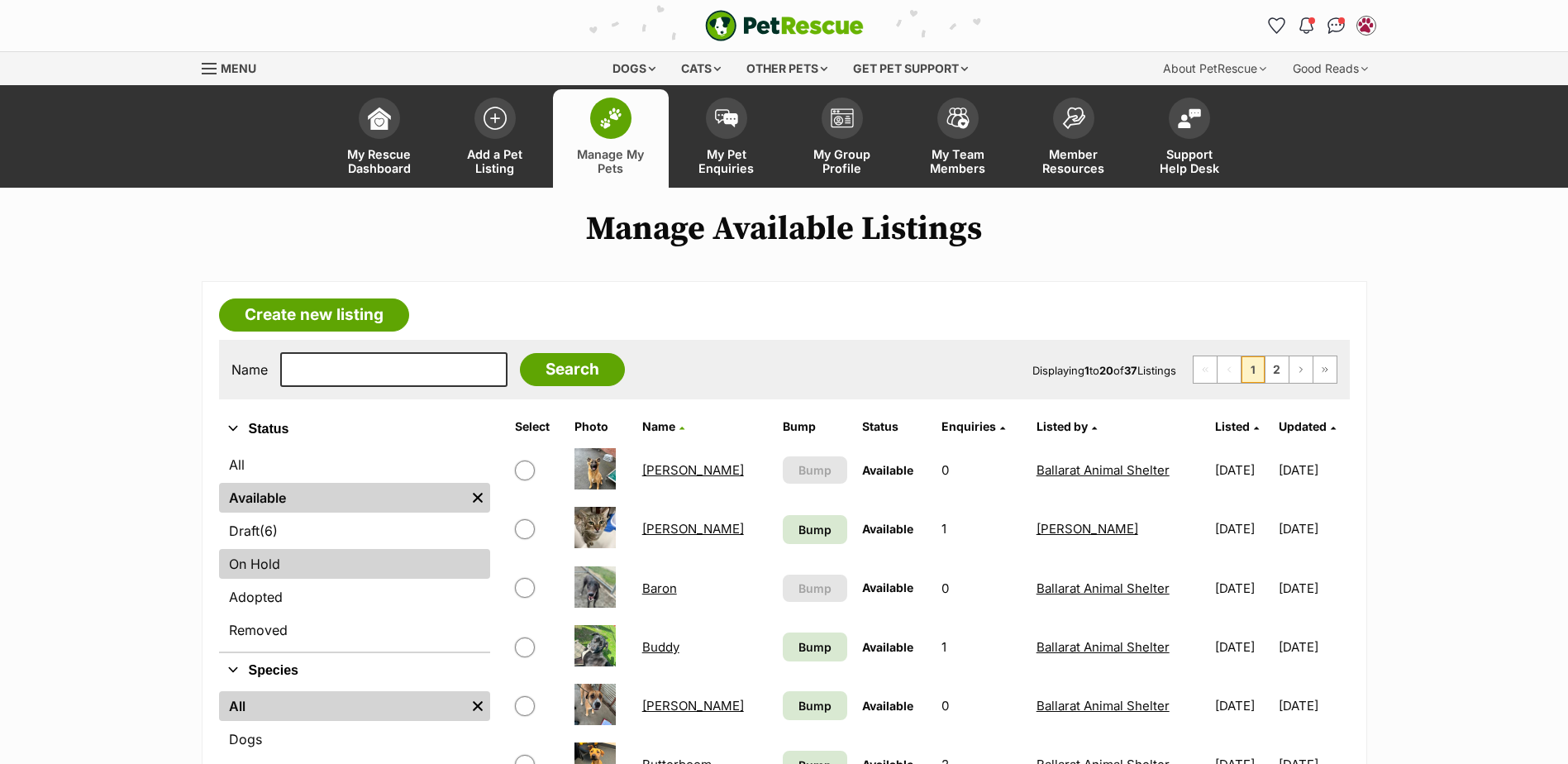
click at [313, 559] on link "On Hold" at bounding box center [354, 564] width 271 height 30
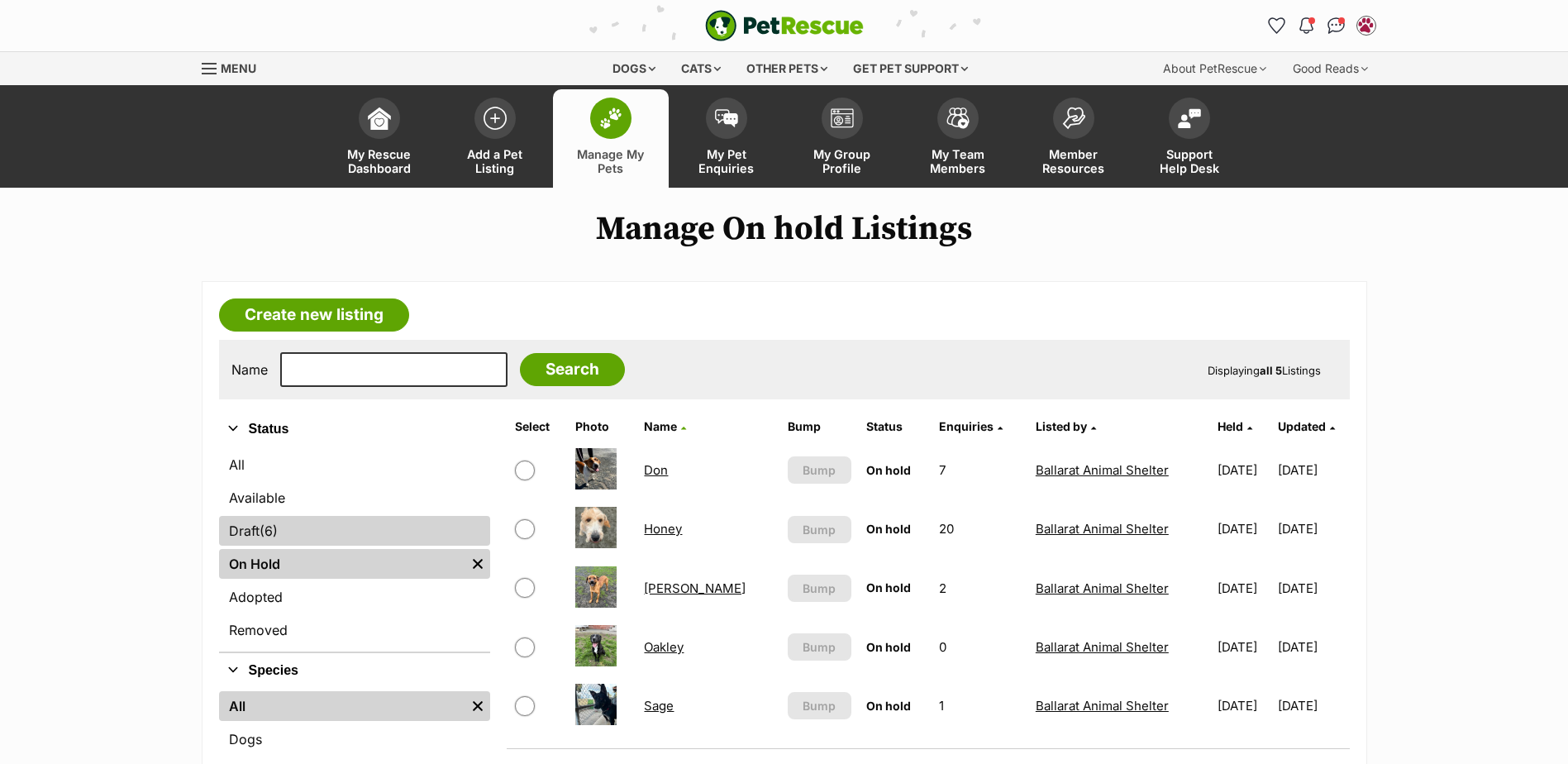
click at [302, 527] on link "Draft (6) Items" at bounding box center [354, 531] width 271 height 30
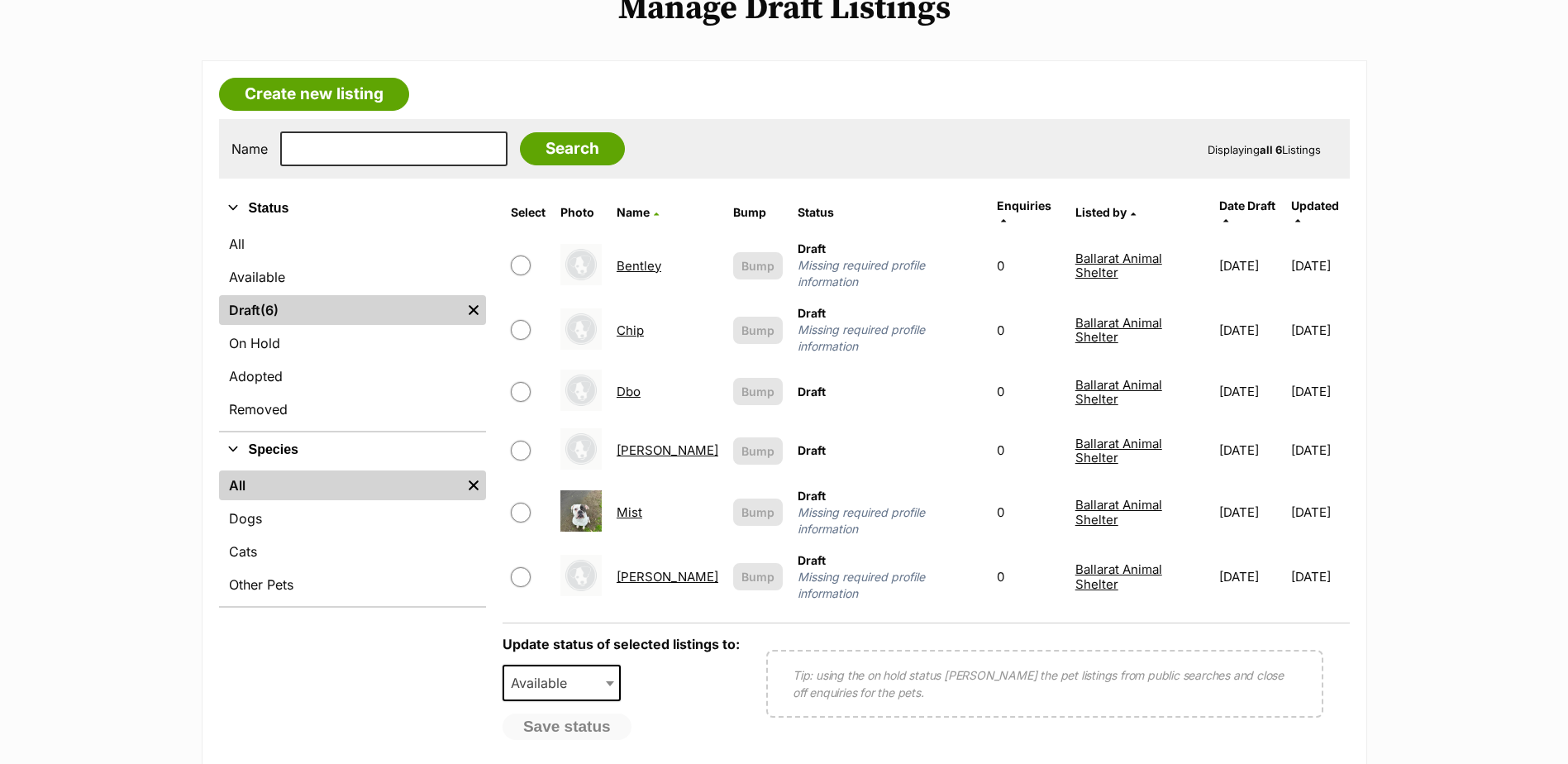
scroll to position [248, 0]
